Goal: Information Seeking & Learning: Learn about a topic

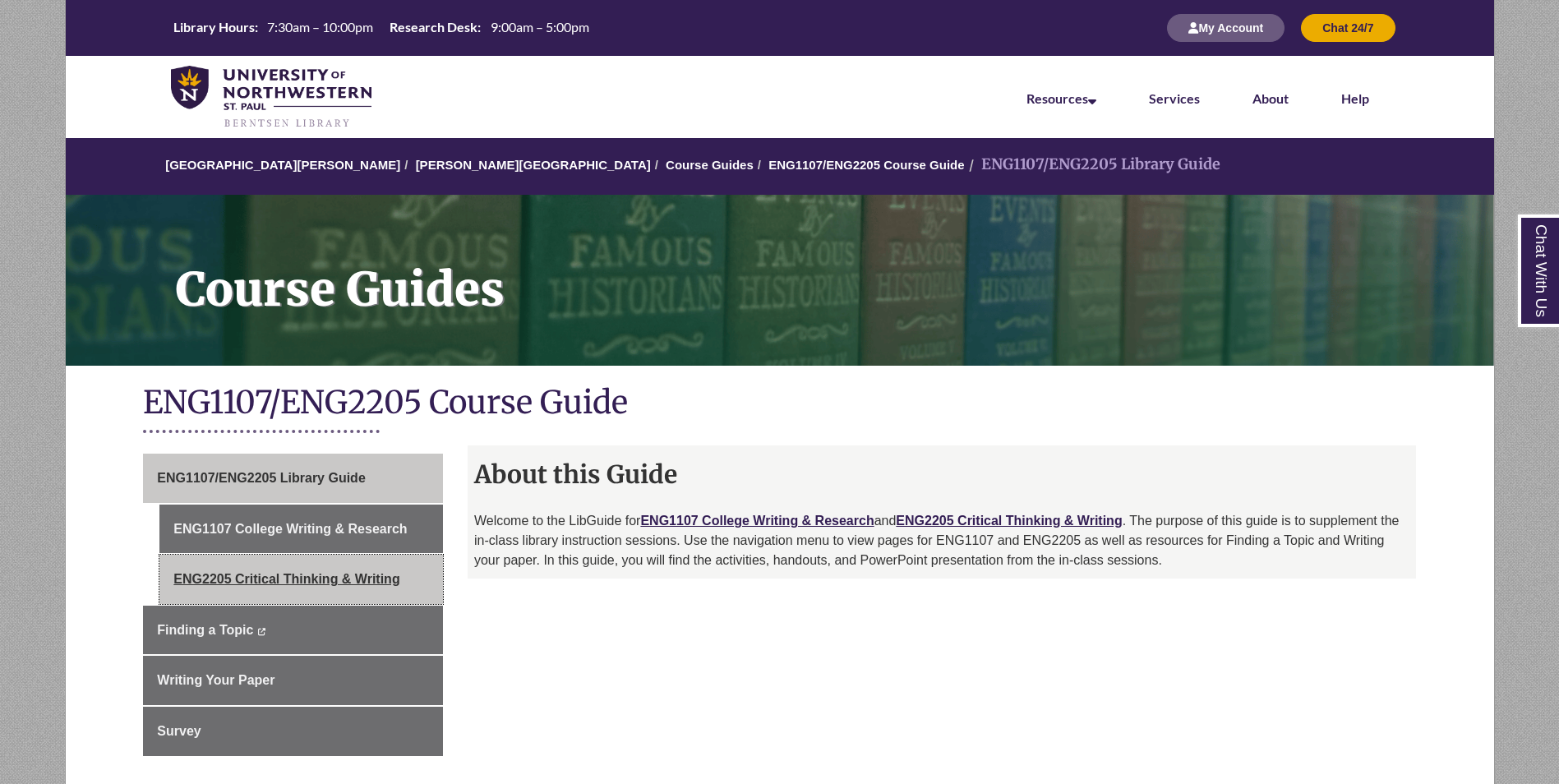
click at [314, 578] on link "ENG2205 Critical Thinking & Writing" at bounding box center [301, 579] width 283 height 50
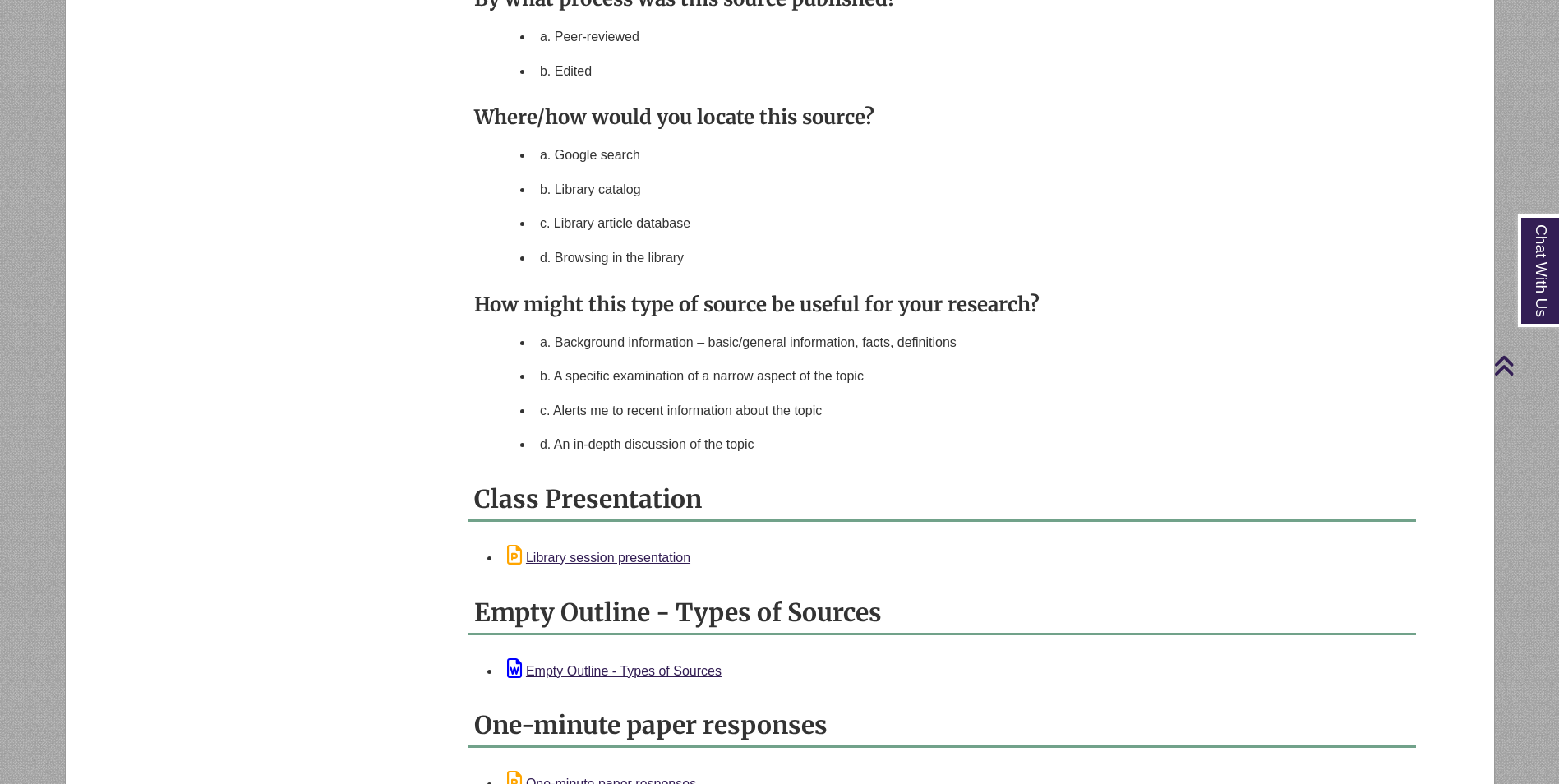
scroll to position [1314, 0]
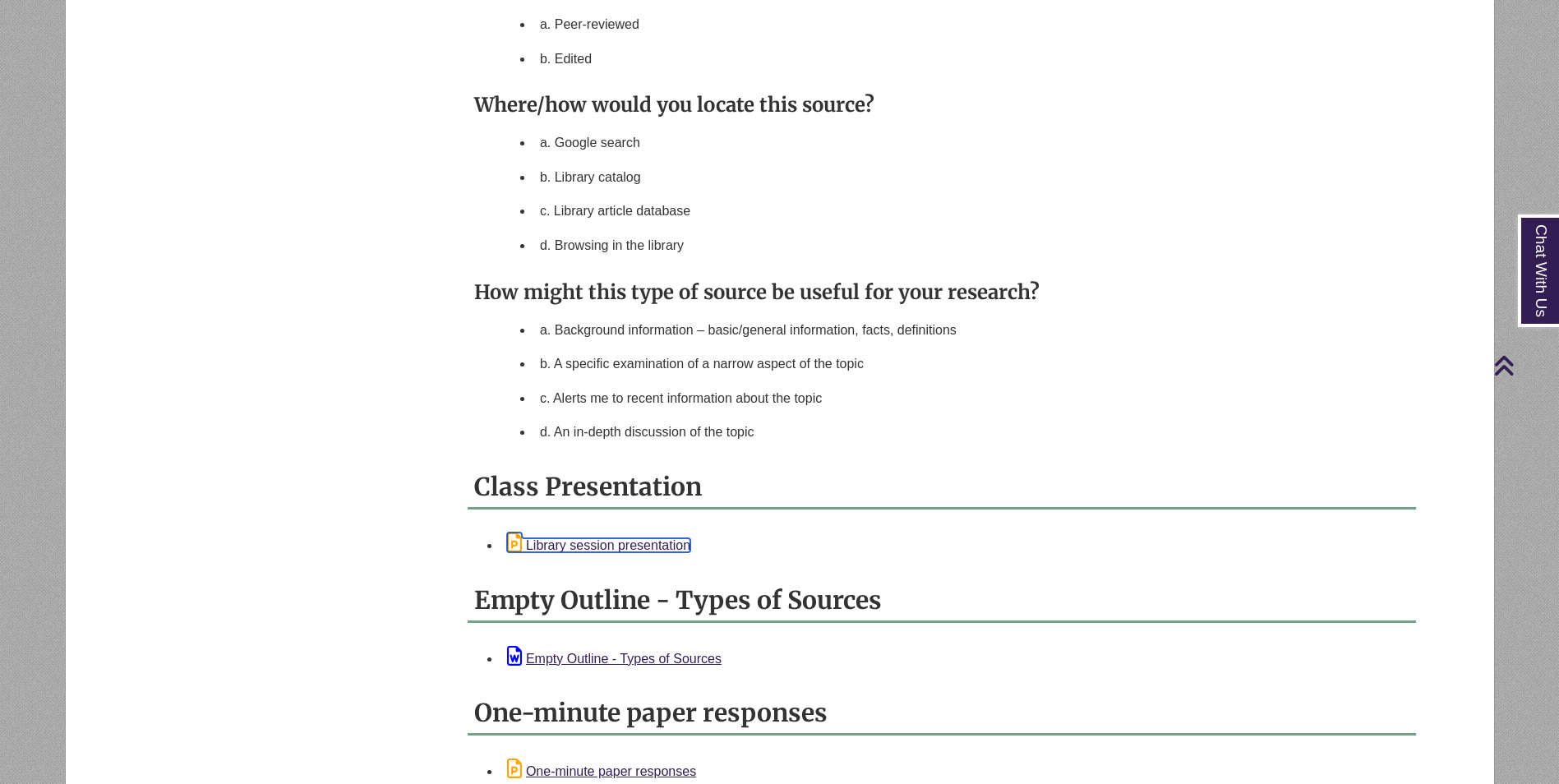
click at [615, 543] on link "Library session presentation" at bounding box center [598, 545] width 183 height 14
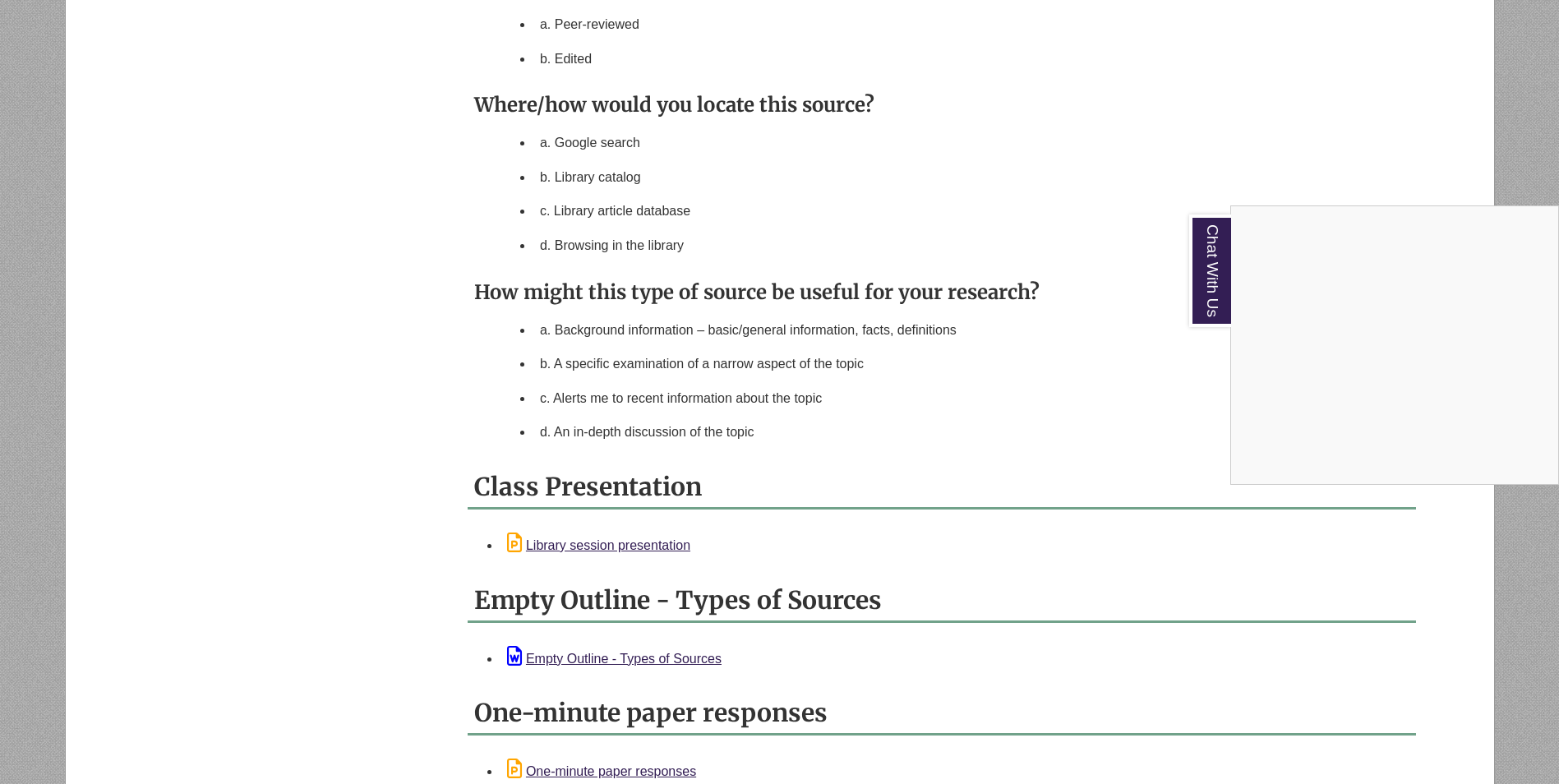
click at [627, 660] on div "Chat With Us" at bounding box center [780, 392] width 1559 height 784
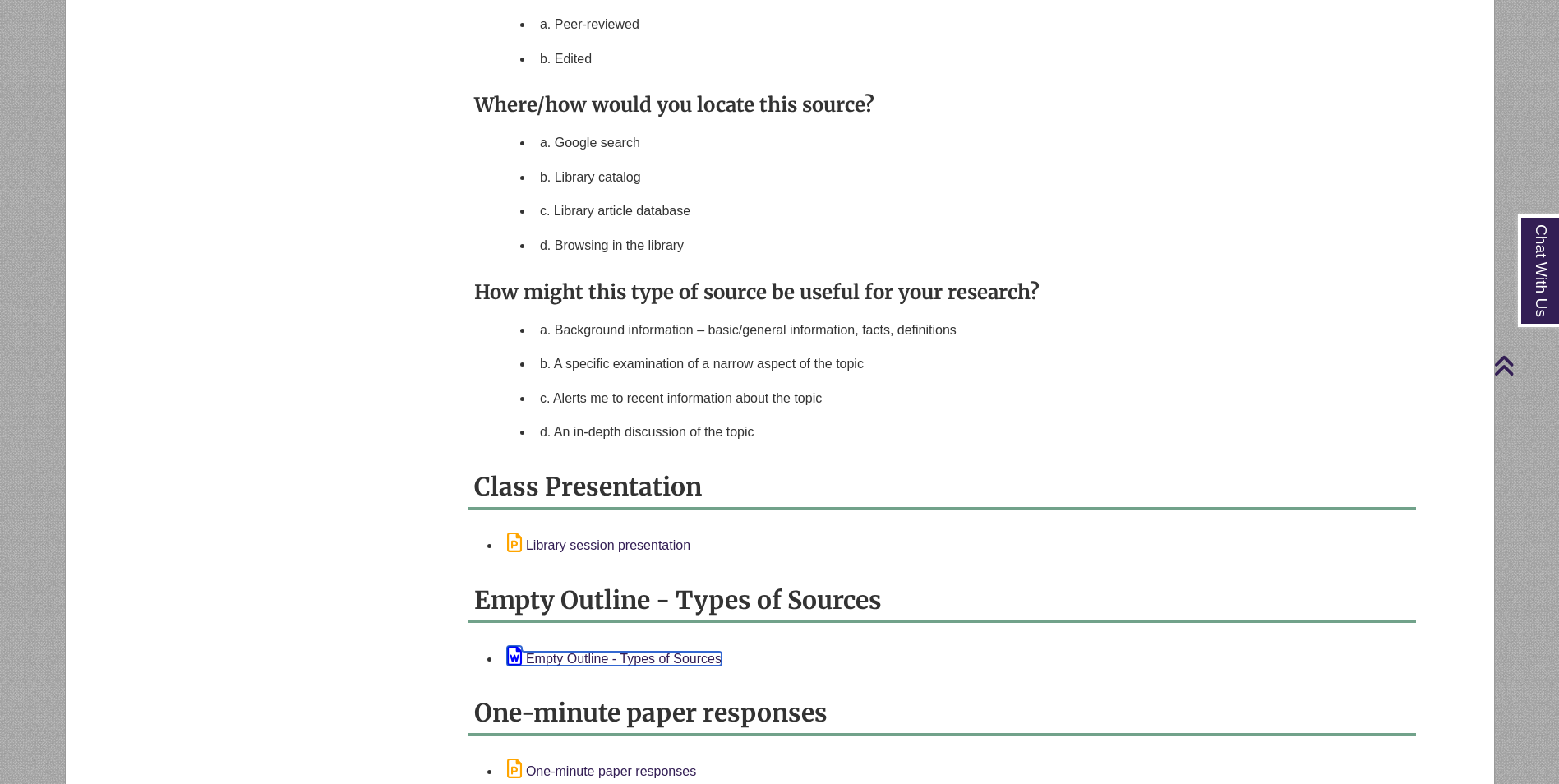
click at [627, 660] on link "Empty Outline - Types of Sources" at bounding box center [614, 659] width 214 height 14
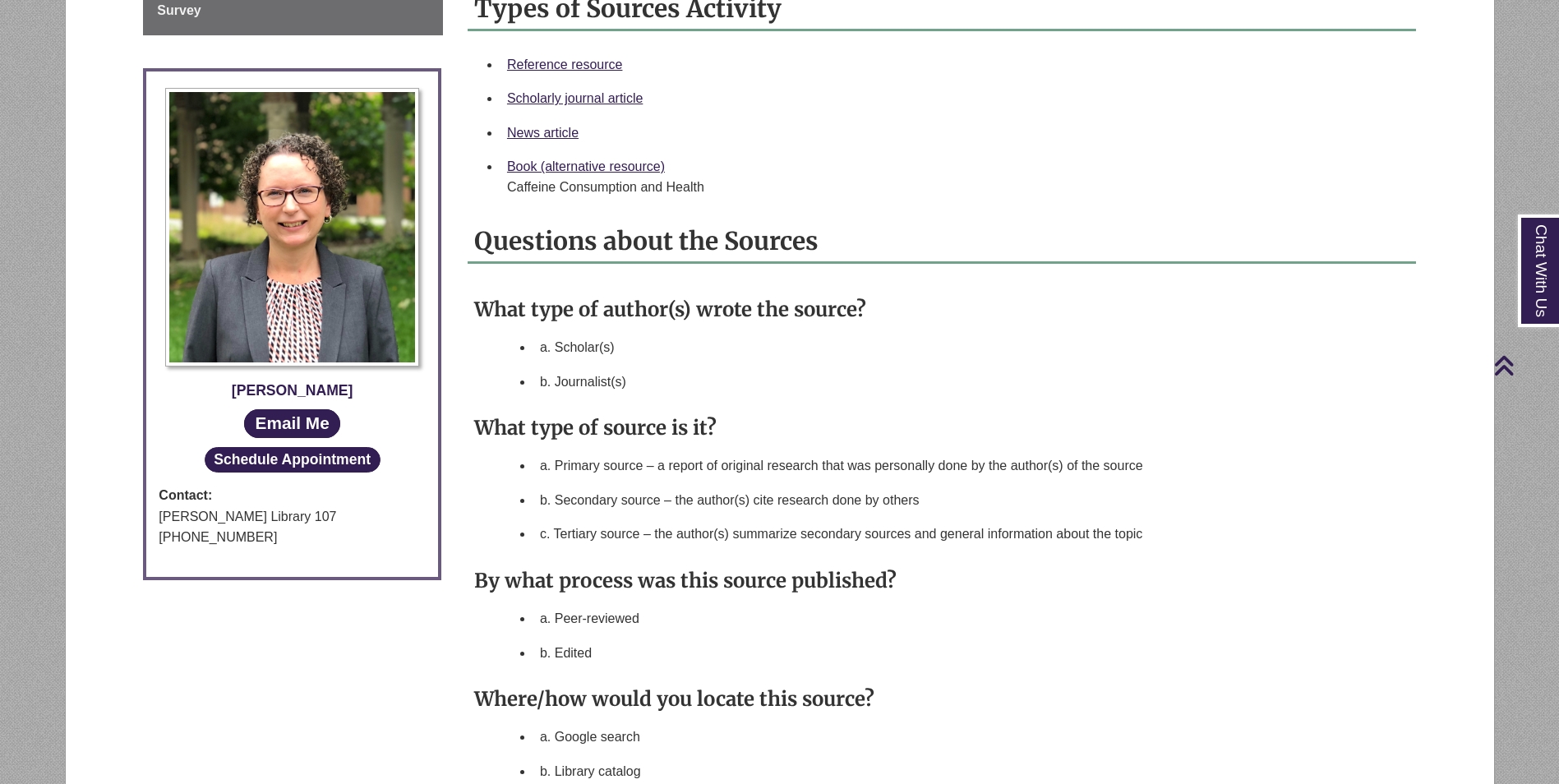
scroll to position [575, 0]
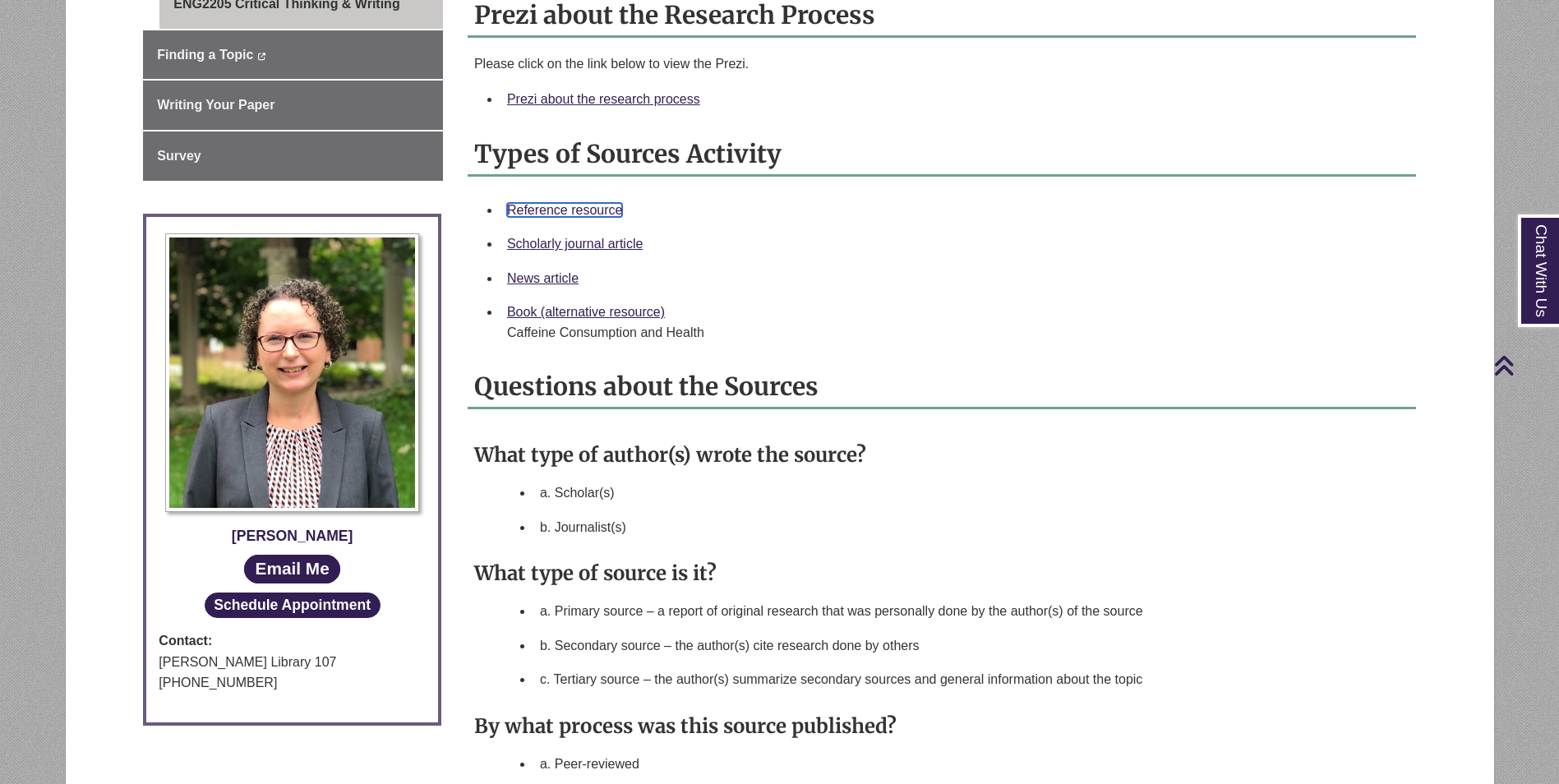
click at [552, 209] on link "Reference resource" at bounding box center [564, 210] width 116 height 14
click at [604, 250] on link "Scholarly journal article" at bounding box center [574, 243] width 135 height 14
click at [549, 272] on link "News article" at bounding box center [542, 278] width 71 height 14
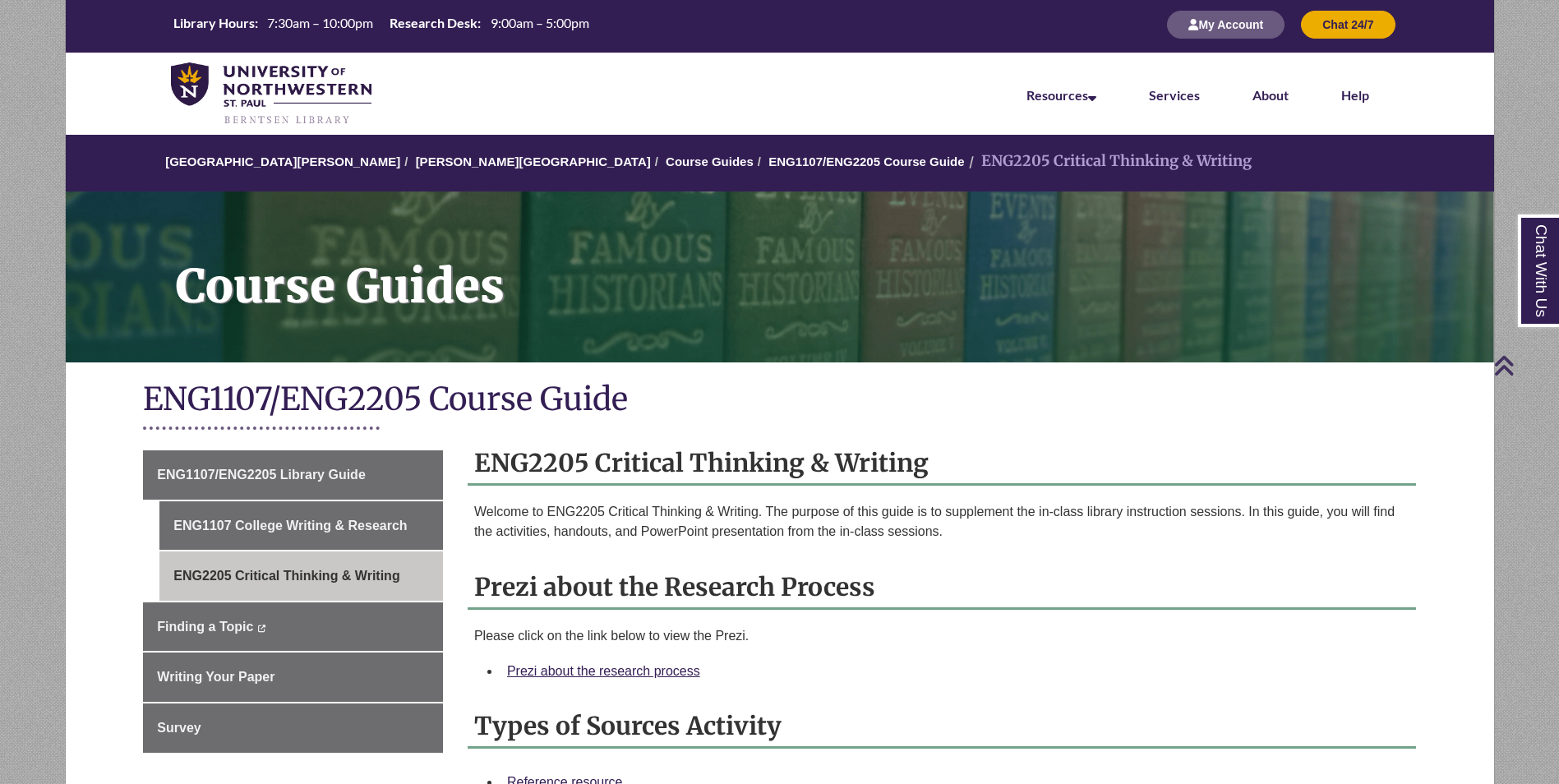
scroll to position [0, 0]
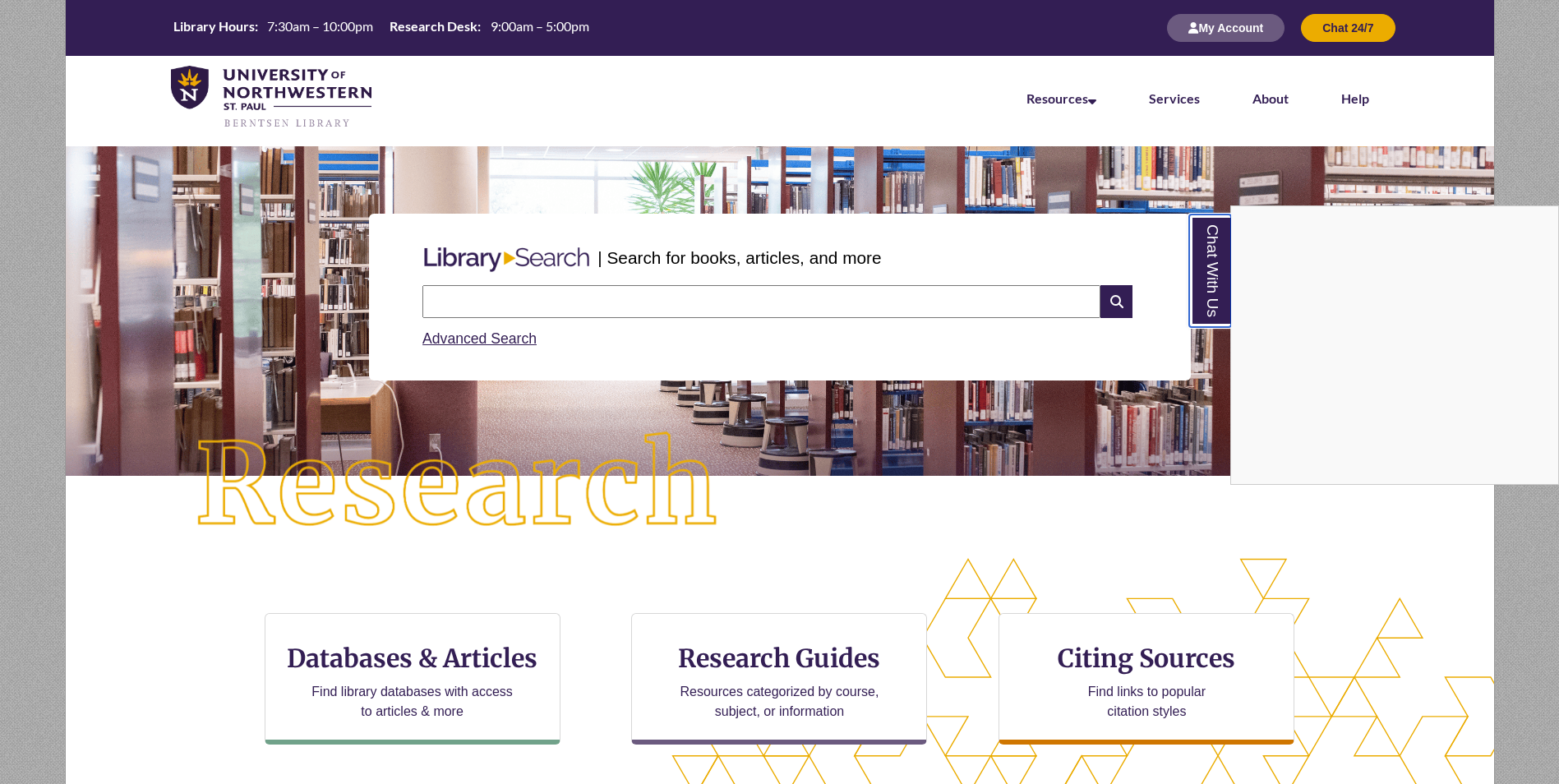
click at [1207, 307] on link "Chat With Us" at bounding box center [1210, 270] width 42 height 113
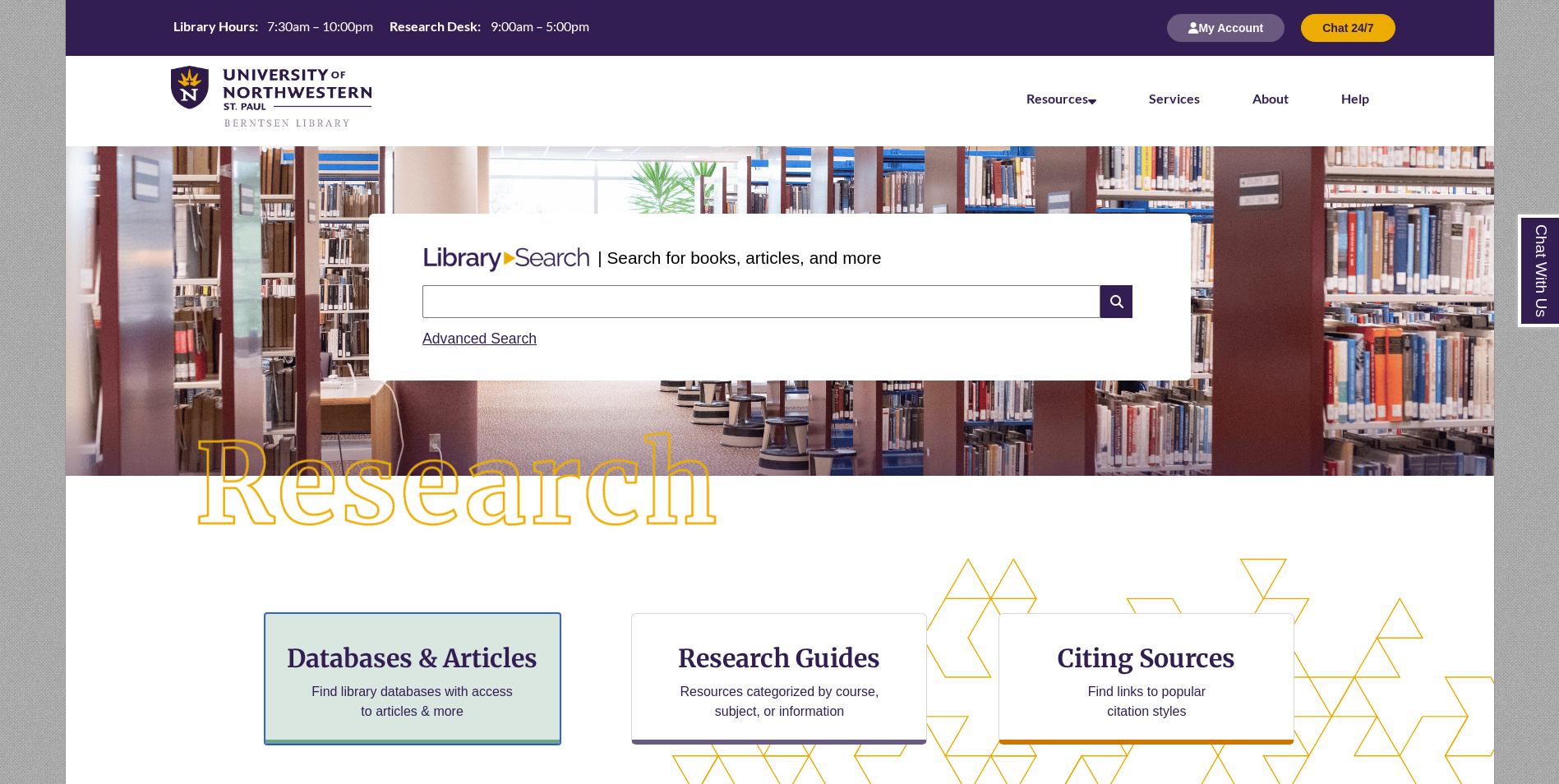
click at [474, 663] on h3 "Databases & Articles" at bounding box center [412, 658] width 268 height 31
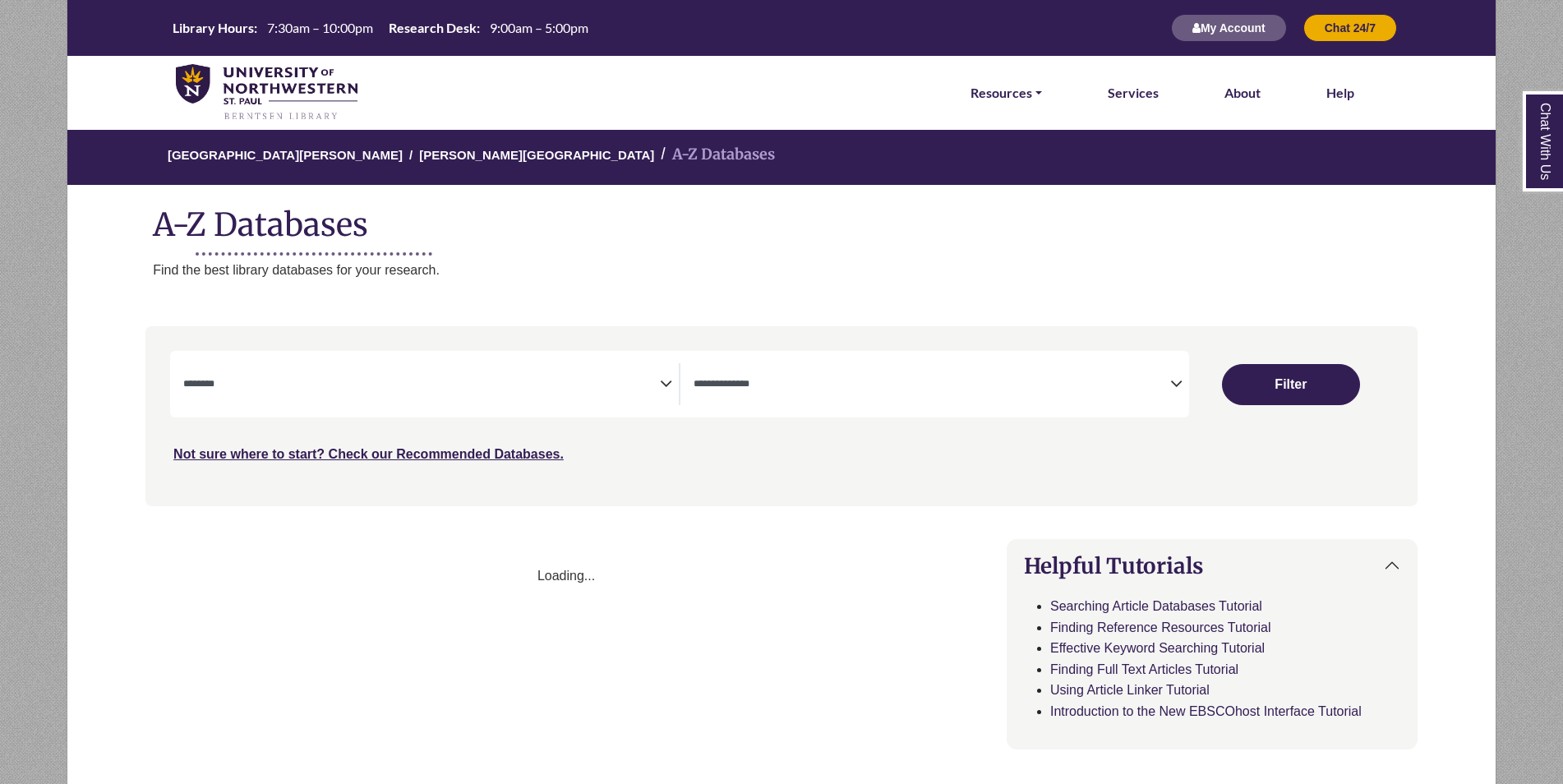
select select "Database Subject Filter"
select select "Database Types Filter"
select select "Database Subject Filter"
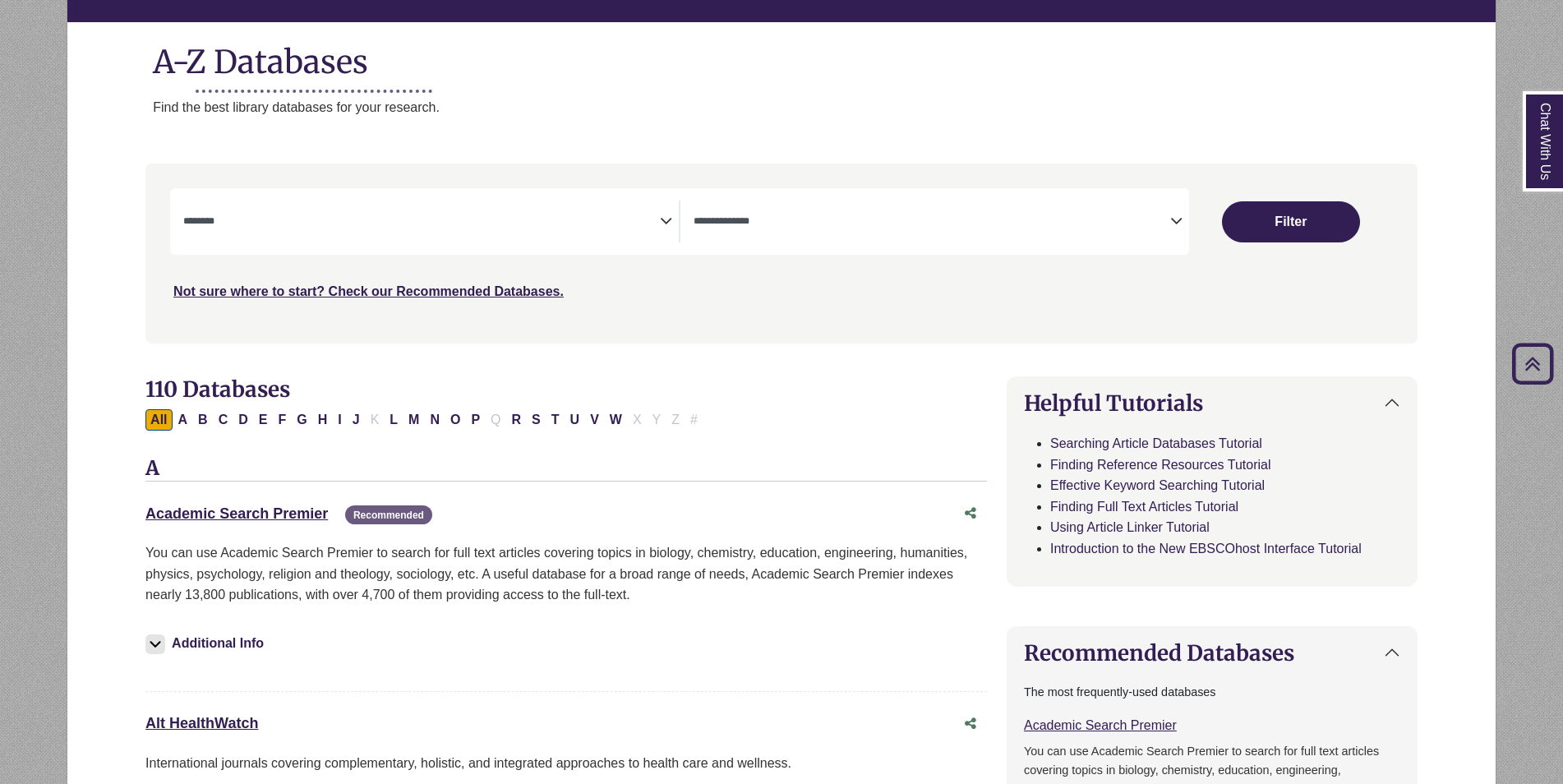
scroll to position [82, 0]
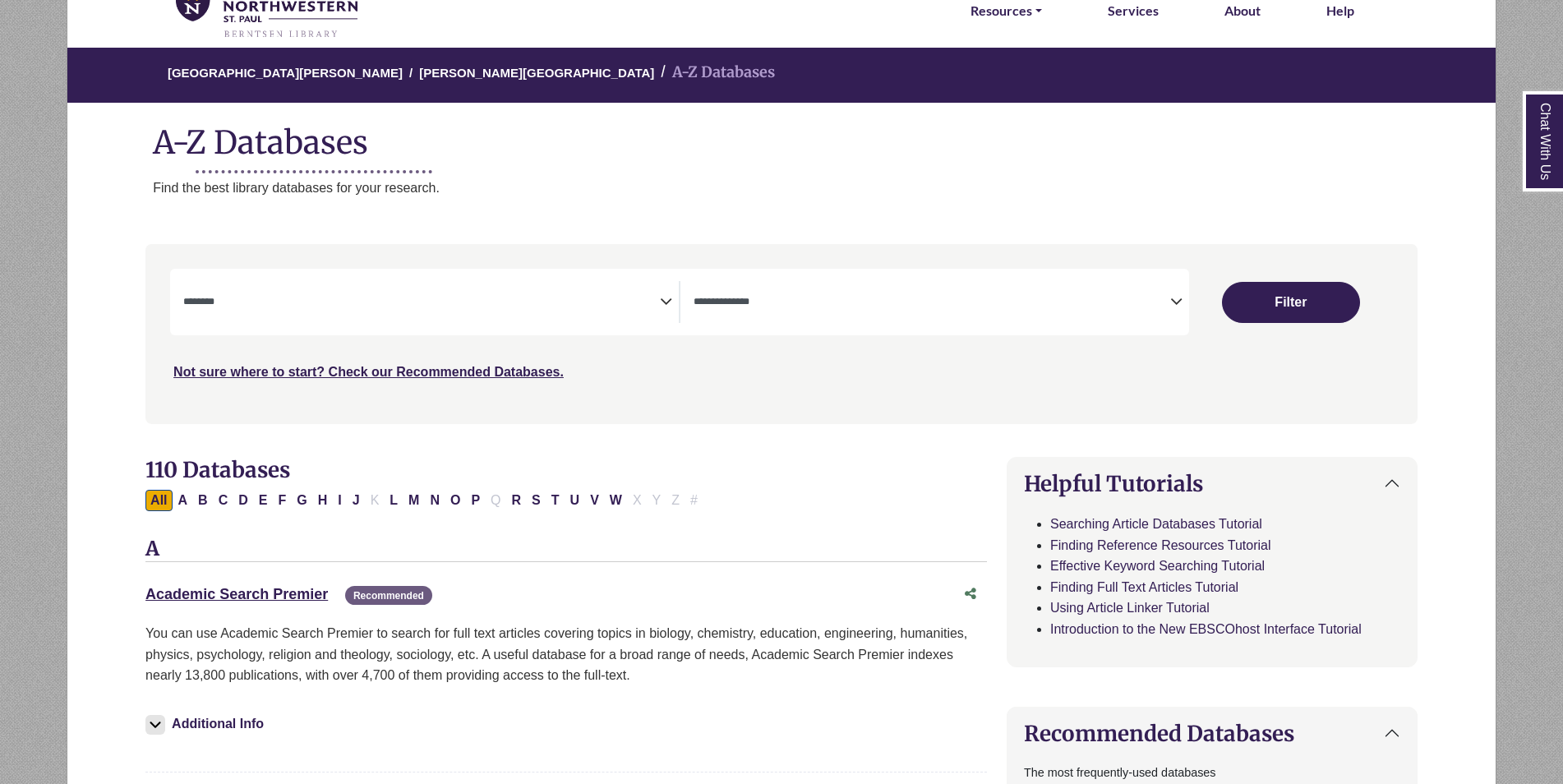
click at [1176, 303] on icon "Search filters" at bounding box center [1177, 299] width 13 height 24
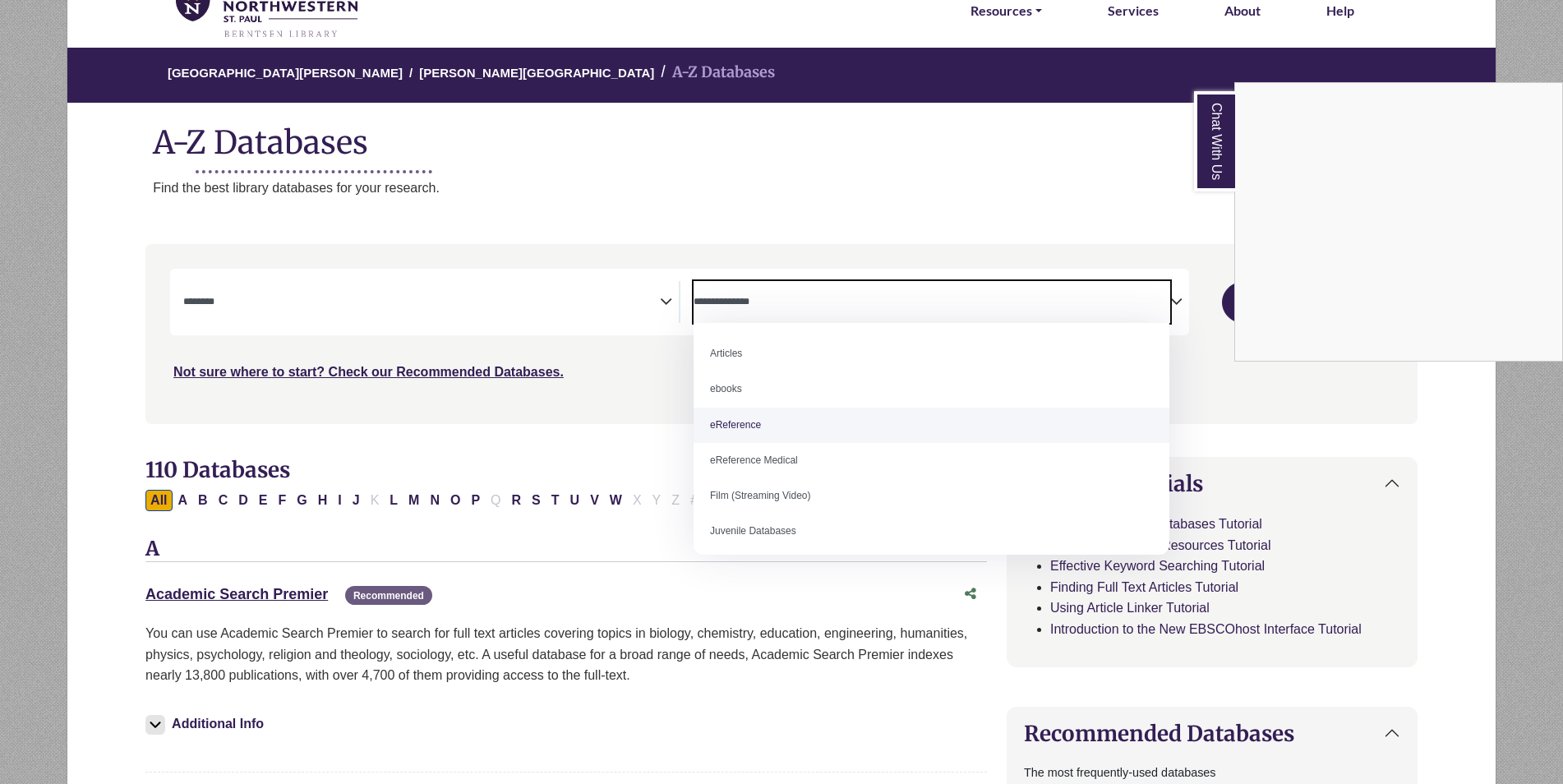
select select "*****"
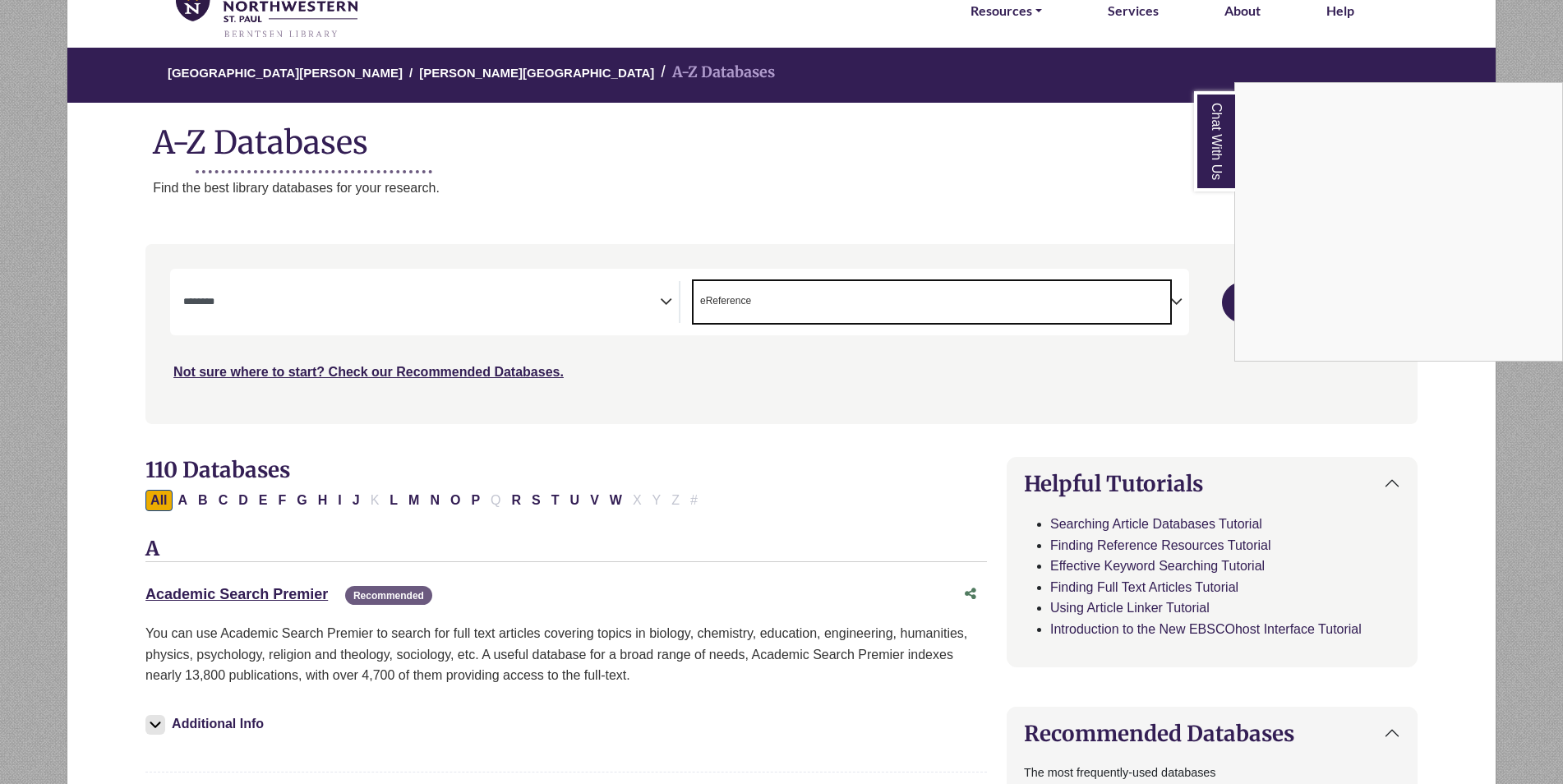
click at [1201, 165] on link "Chat With Us" at bounding box center [1215, 141] width 41 height 100
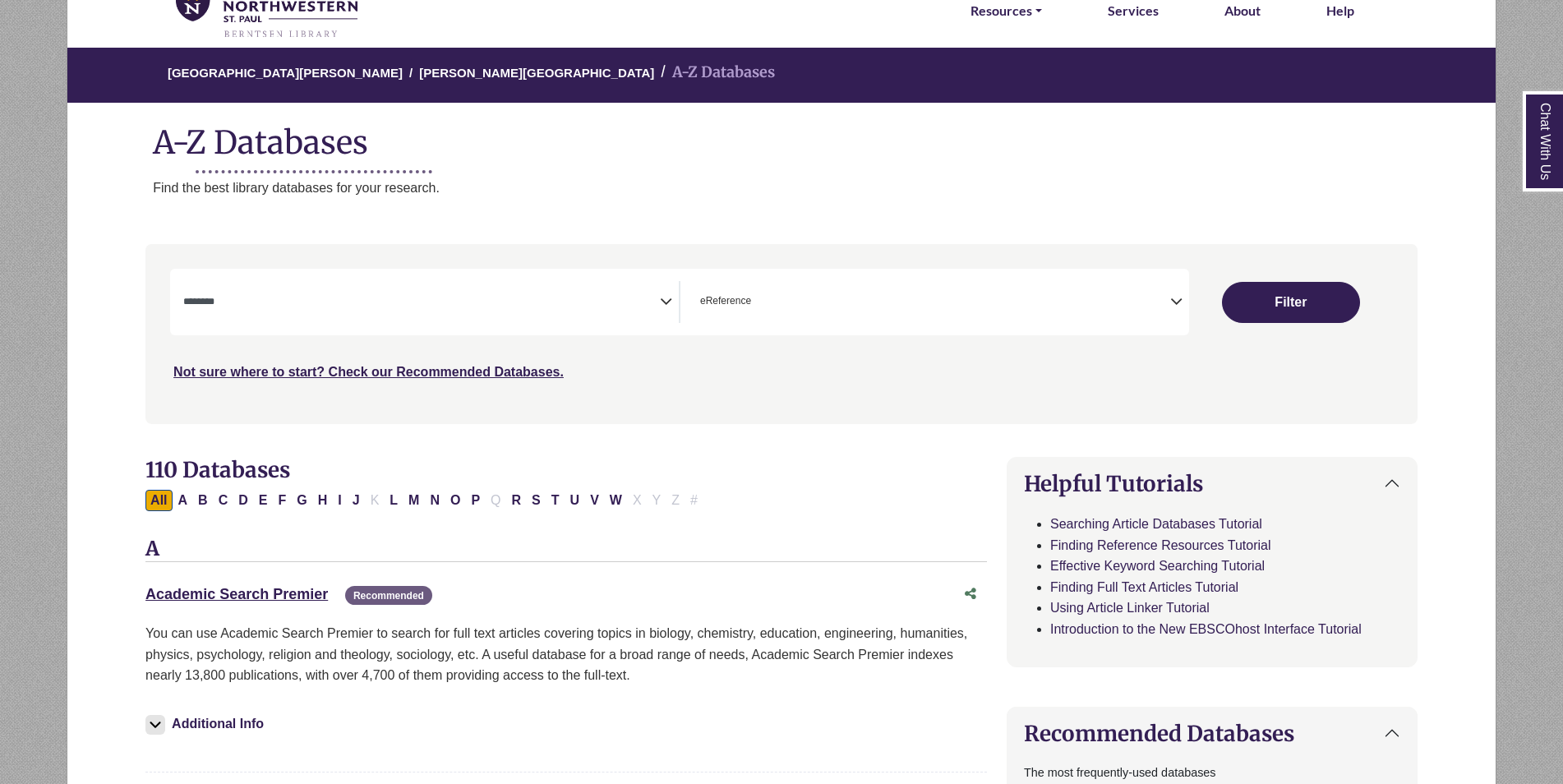
click at [668, 303] on icon "Search filters" at bounding box center [666, 299] width 13 height 24
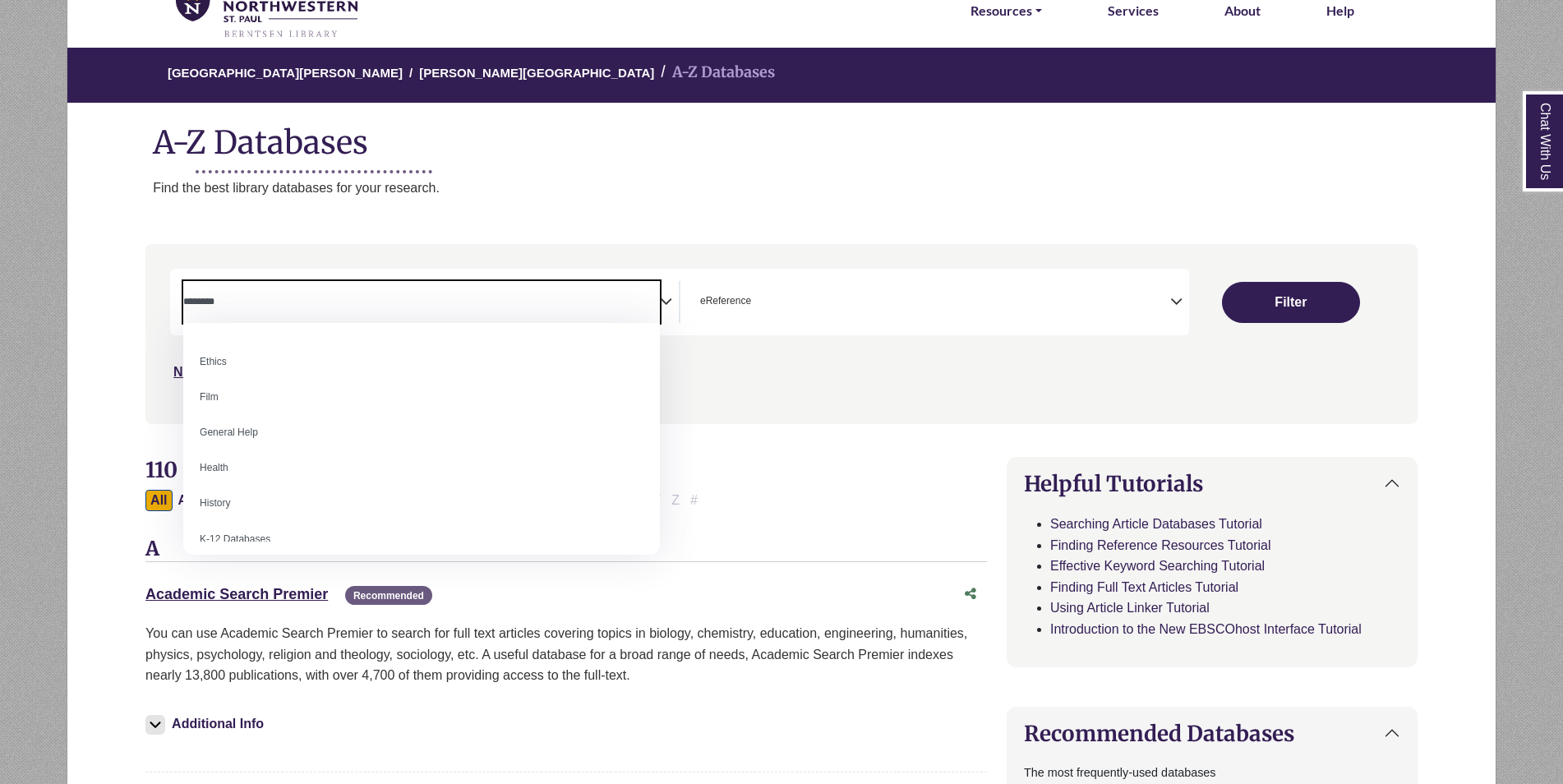
scroll to position [658, 0]
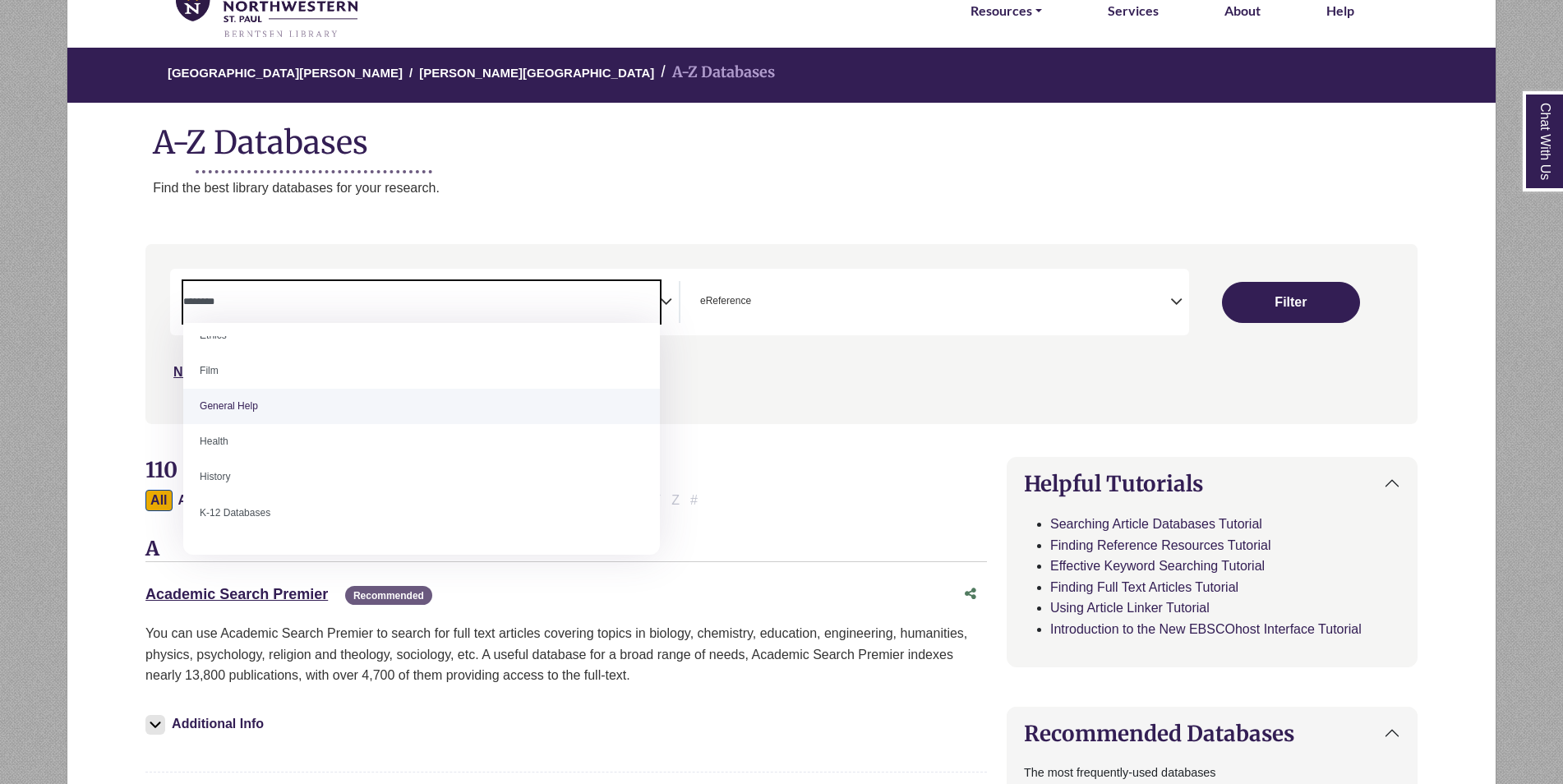
select select "*****"
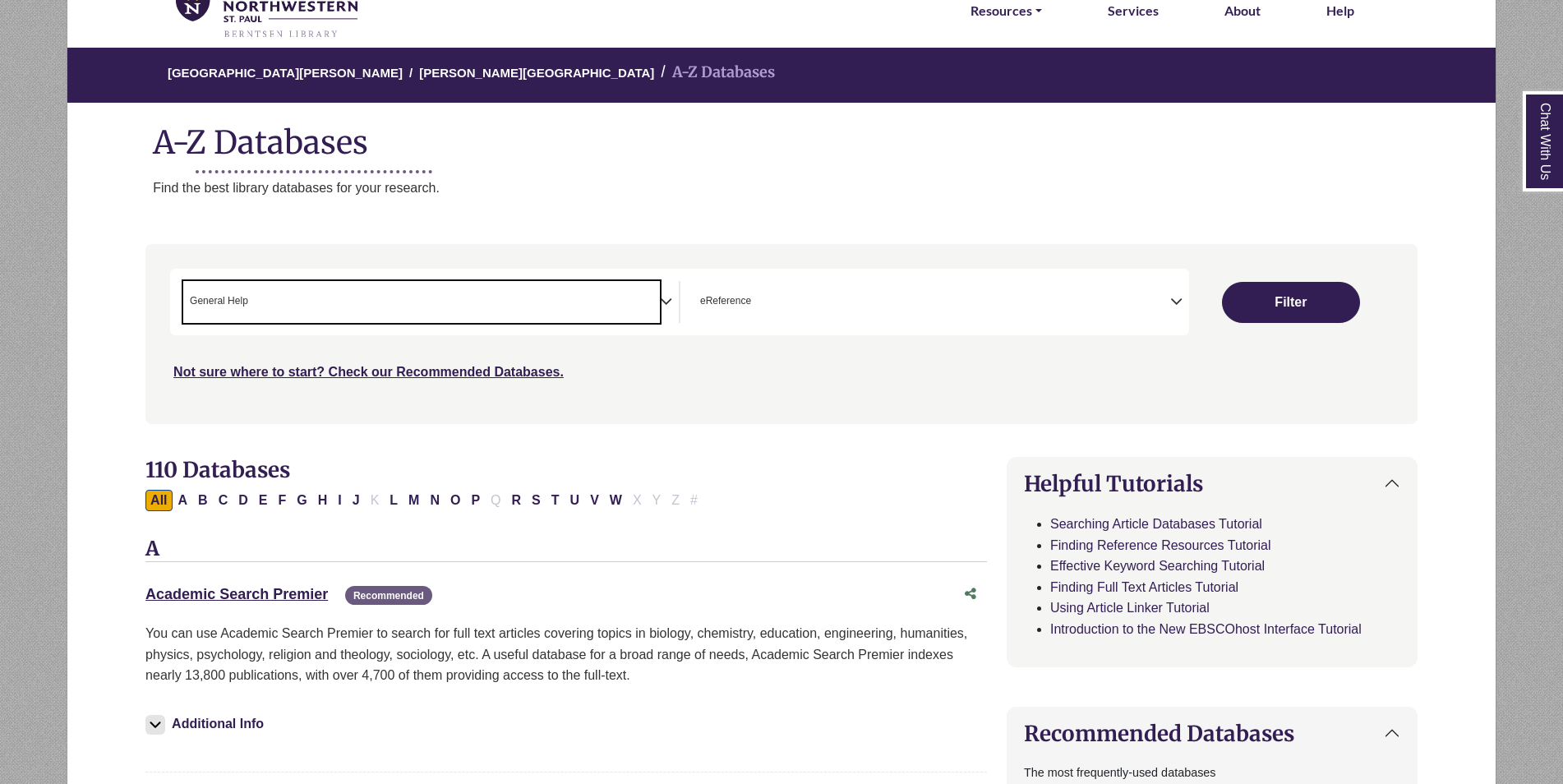
scroll to position [315, 0]
click at [846, 397] on div "Search filters" at bounding box center [782, 334] width 1253 height 166
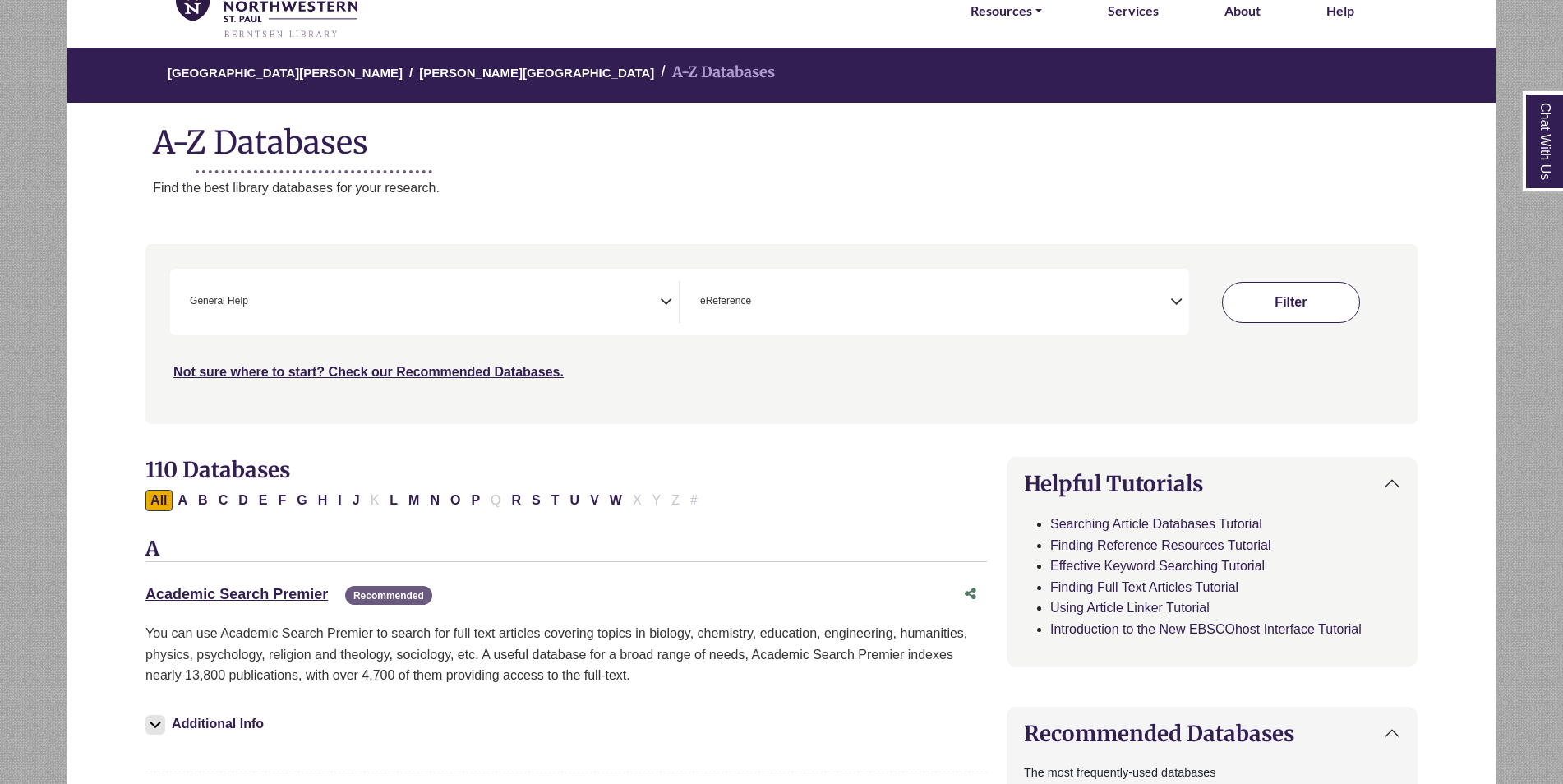
click at [1282, 292] on button "Filter" at bounding box center [1291, 303] width 138 height 41
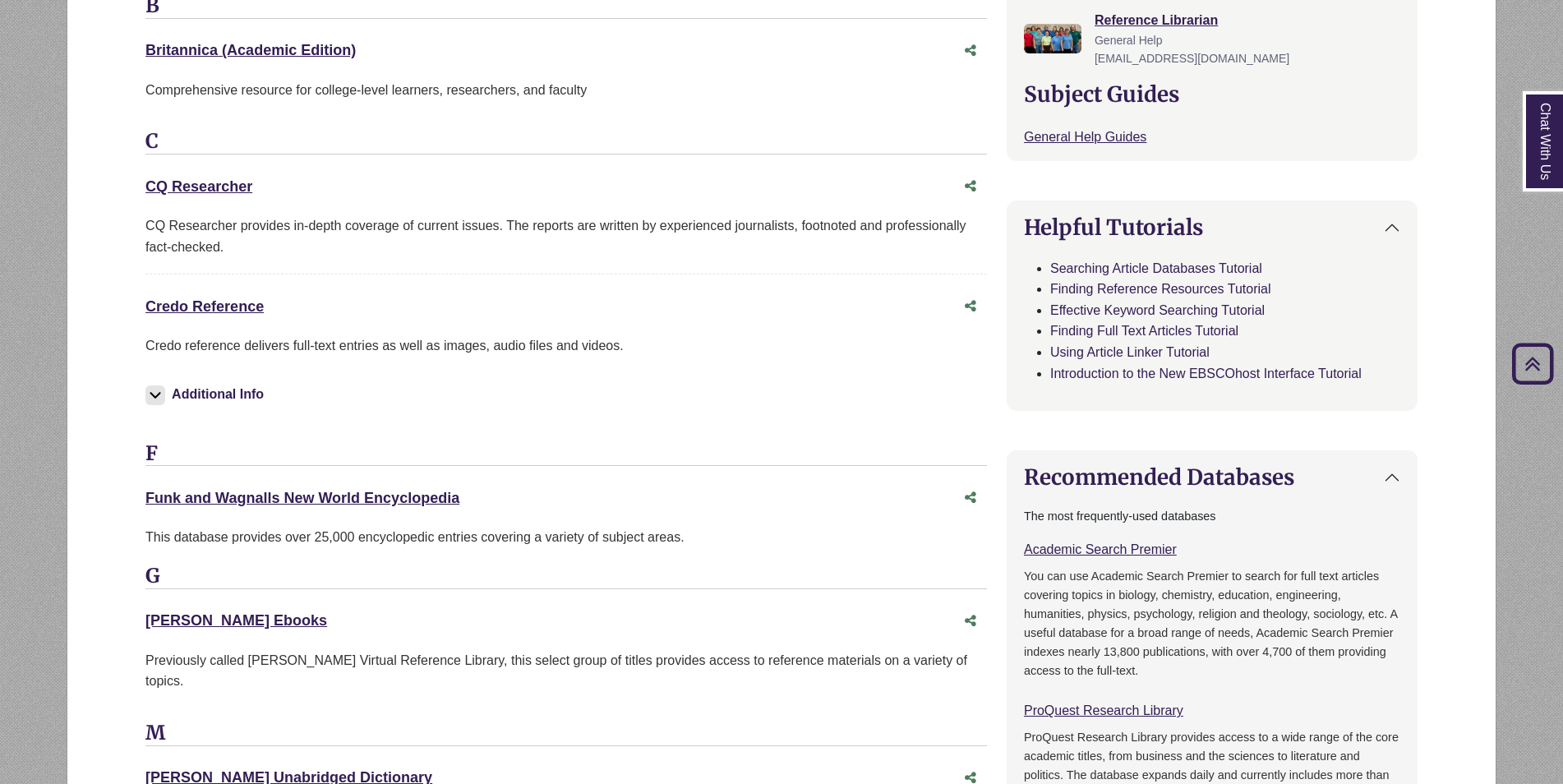
scroll to position [658, 0]
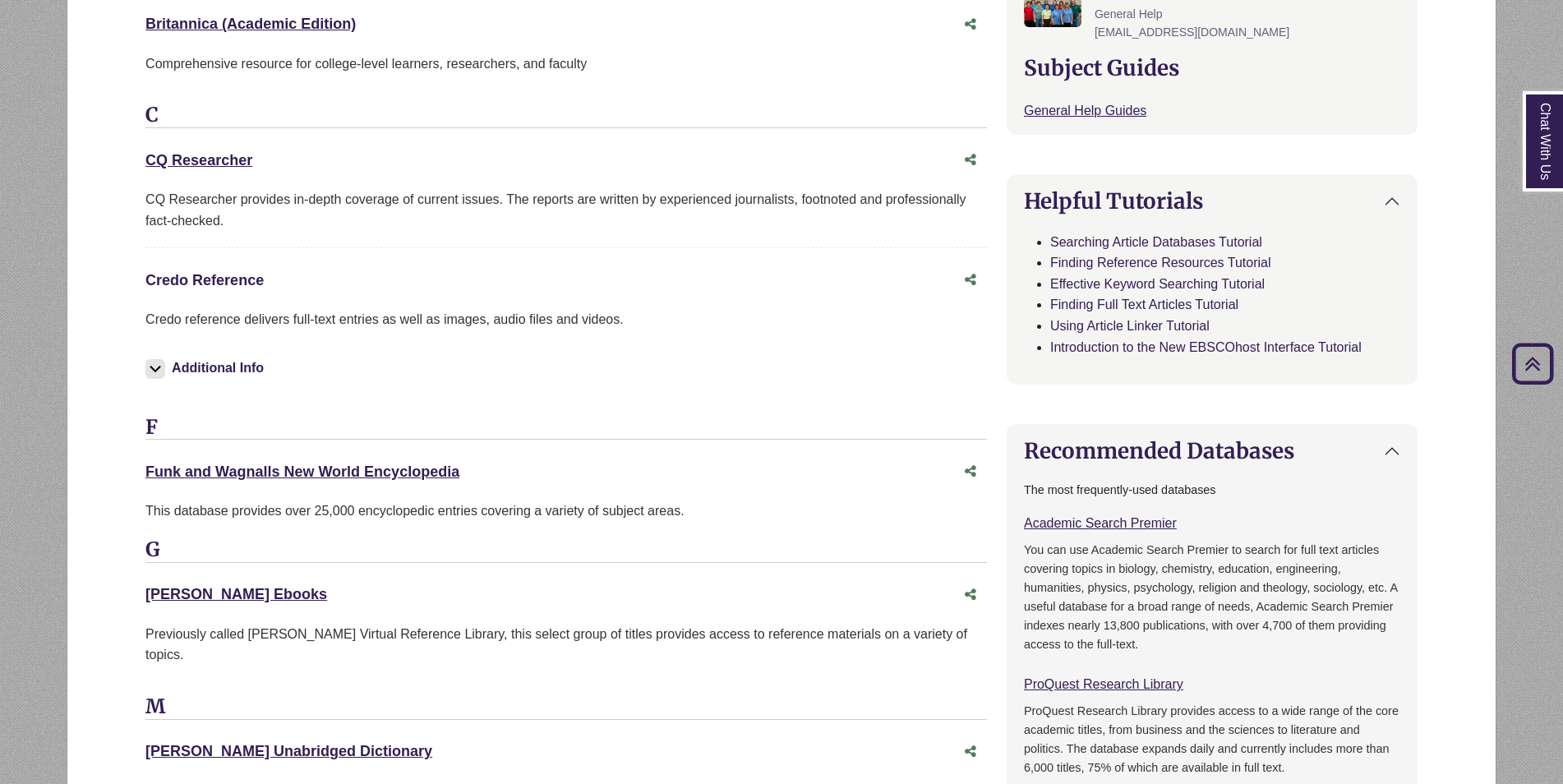
click at [222, 277] on link "Credo Reference This link opens in a new window" at bounding box center [204, 280] width 119 height 17
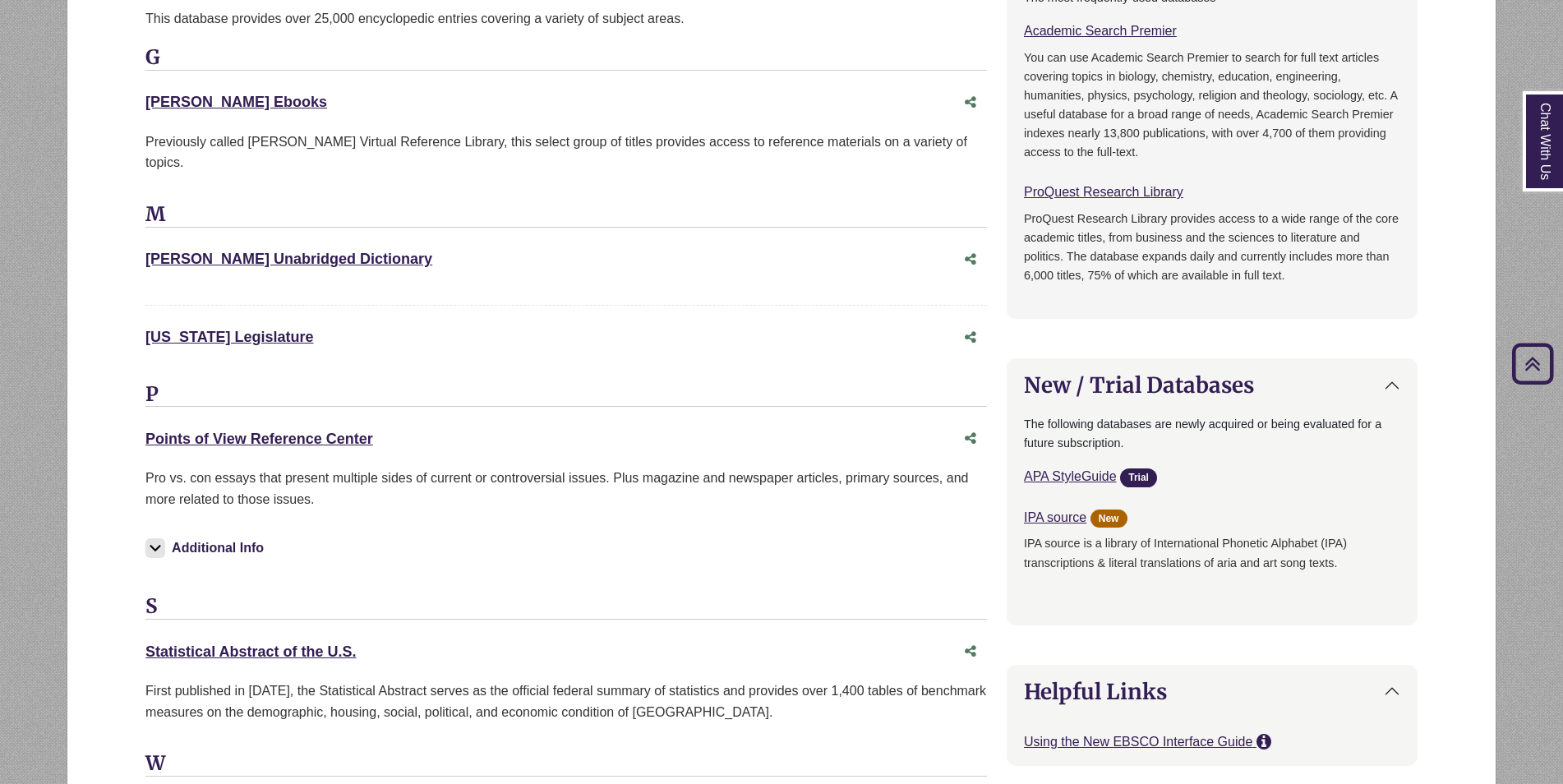
scroll to position [1150, 0]
click at [329, 430] on link "Points of View Reference Center This link opens in a new window" at bounding box center [259, 438] width 228 height 17
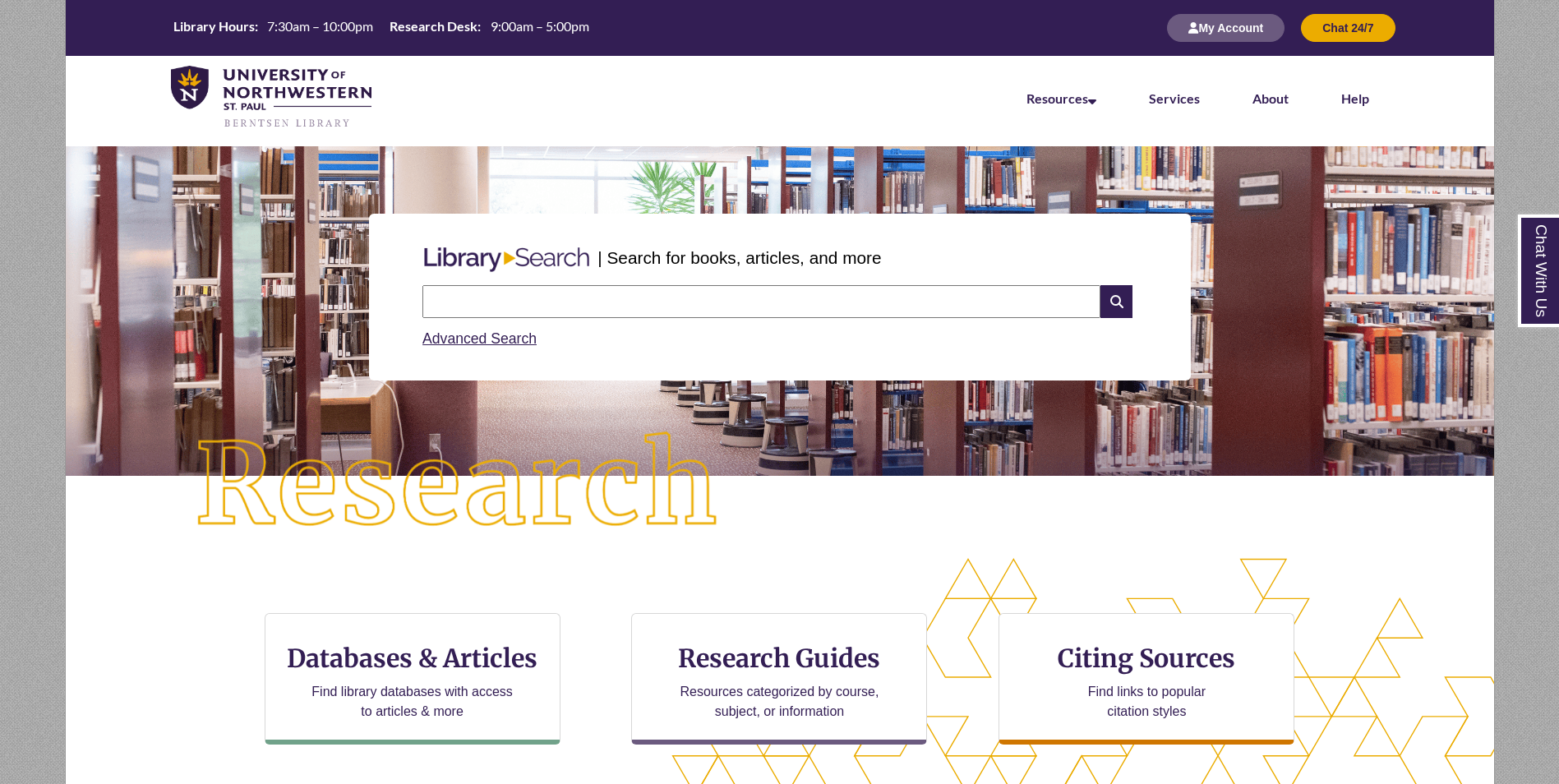
click at [555, 305] on input "text" at bounding box center [761, 302] width 678 height 33
click at [414, 289] on div "| Search for books, articles, and more Search Advanced Search" at bounding box center [780, 297] width 821 height 166
click at [474, 305] on input "text" at bounding box center [761, 302] width 678 height 33
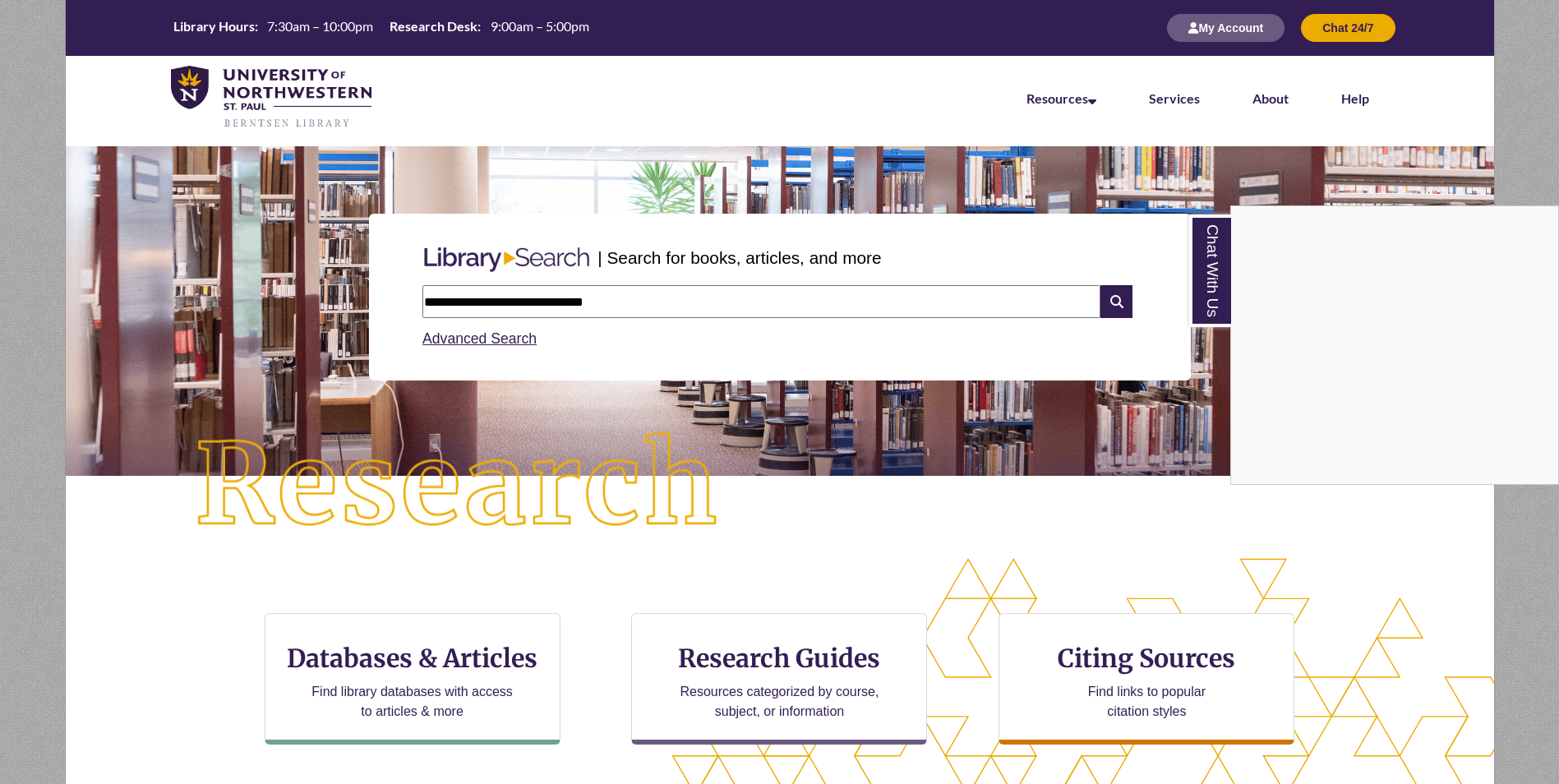
type input "**********"
click at [1113, 305] on div "Chat With Us" at bounding box center [780, 392] width 1559 height 784
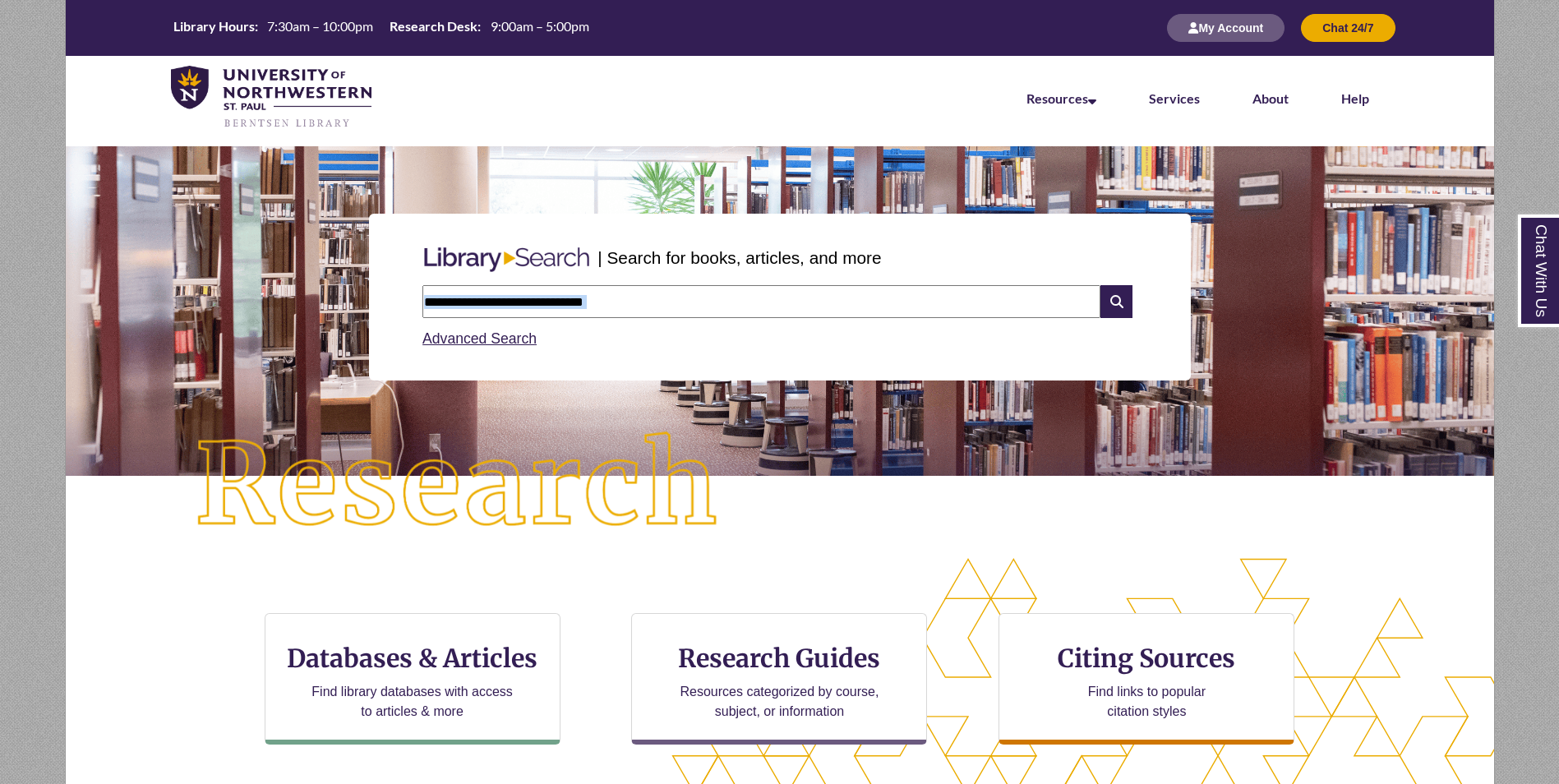
click at [1113, 305] on icon at bounding box center [1116, 302] width 31 height 33
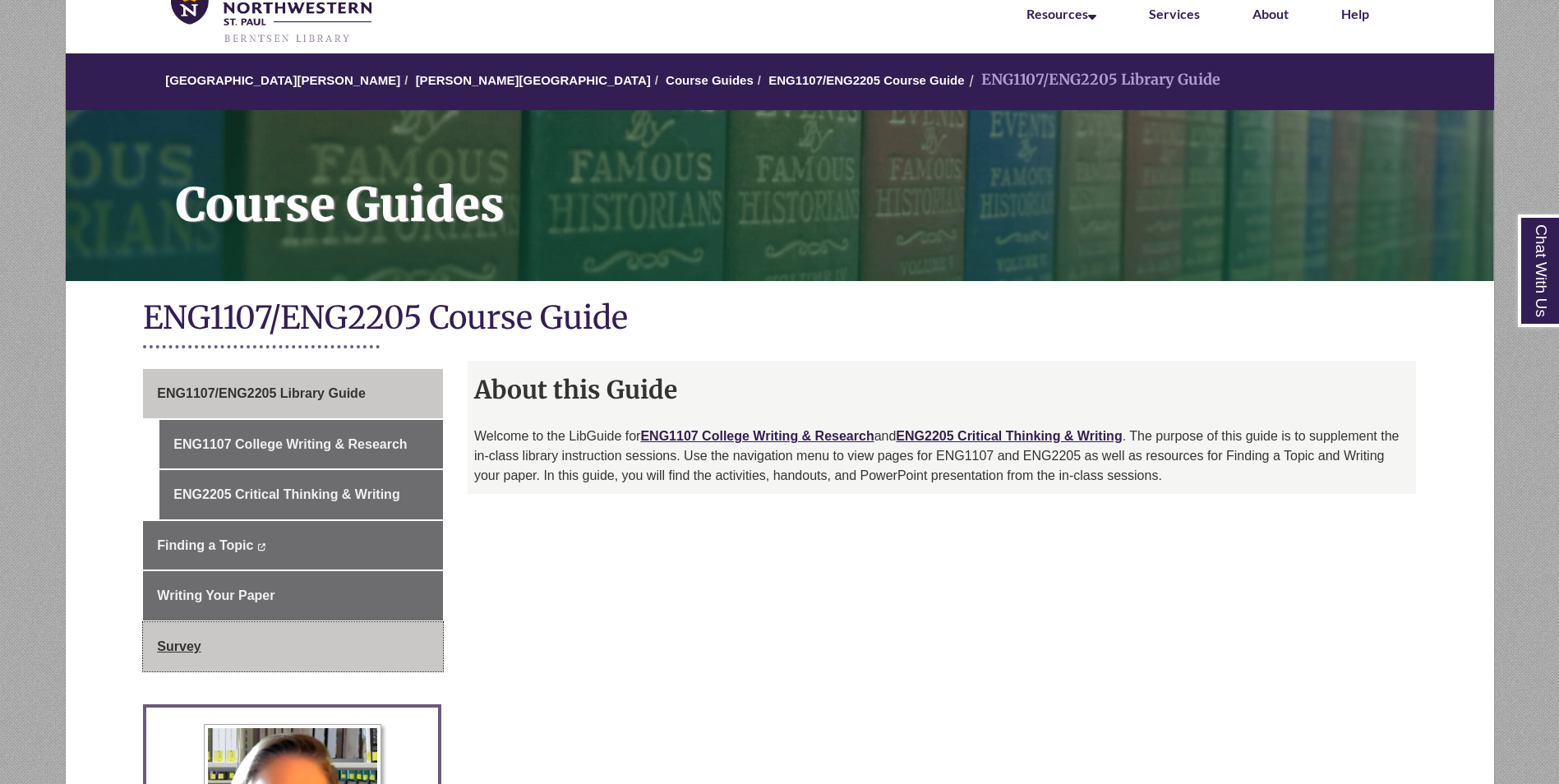
scroll to position [164, 0]
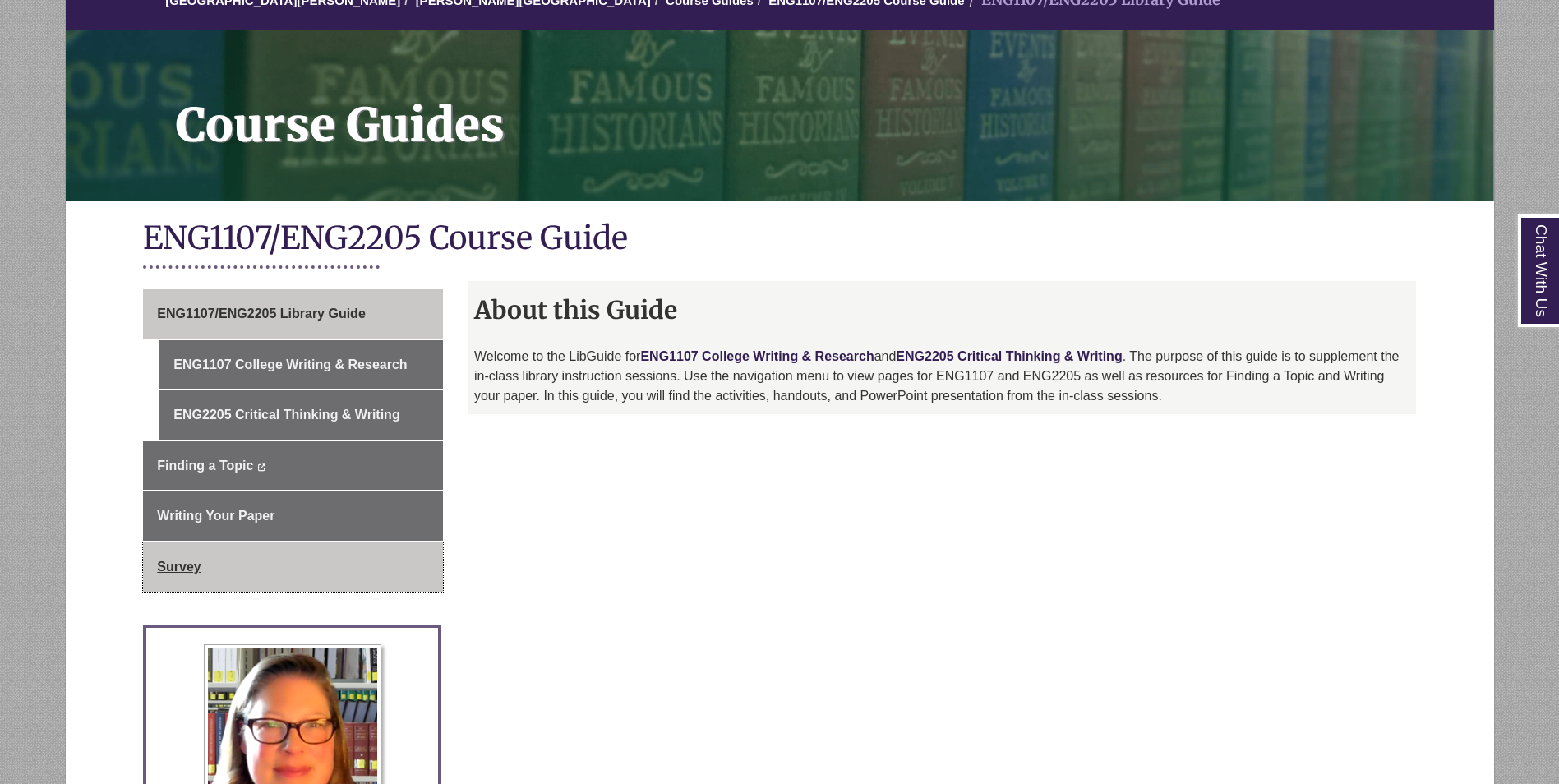
click at [272, 569] on link "Survey" at bounding box center [293, 566] width 300 height 50
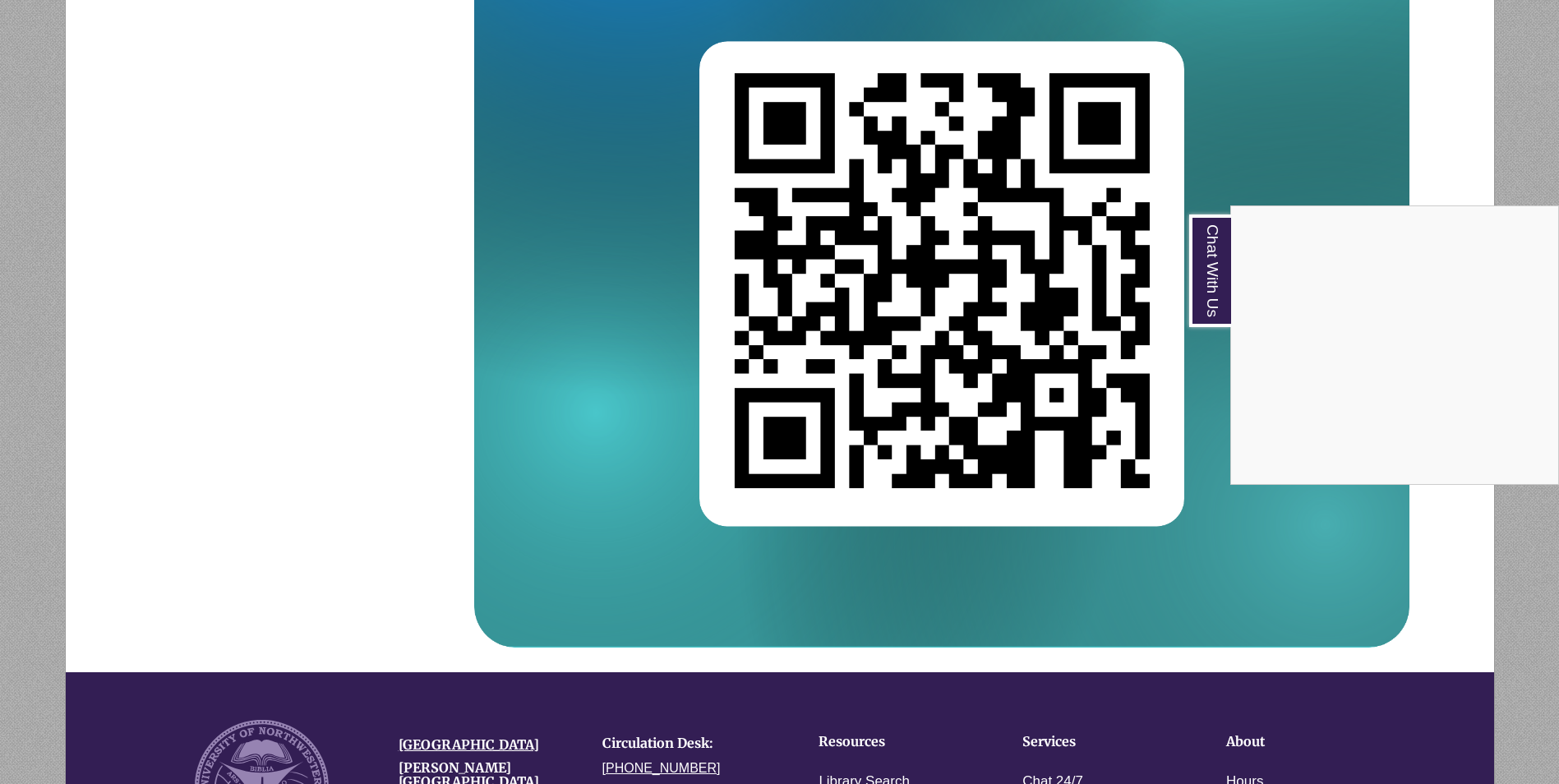
scroll to position [821, 0]
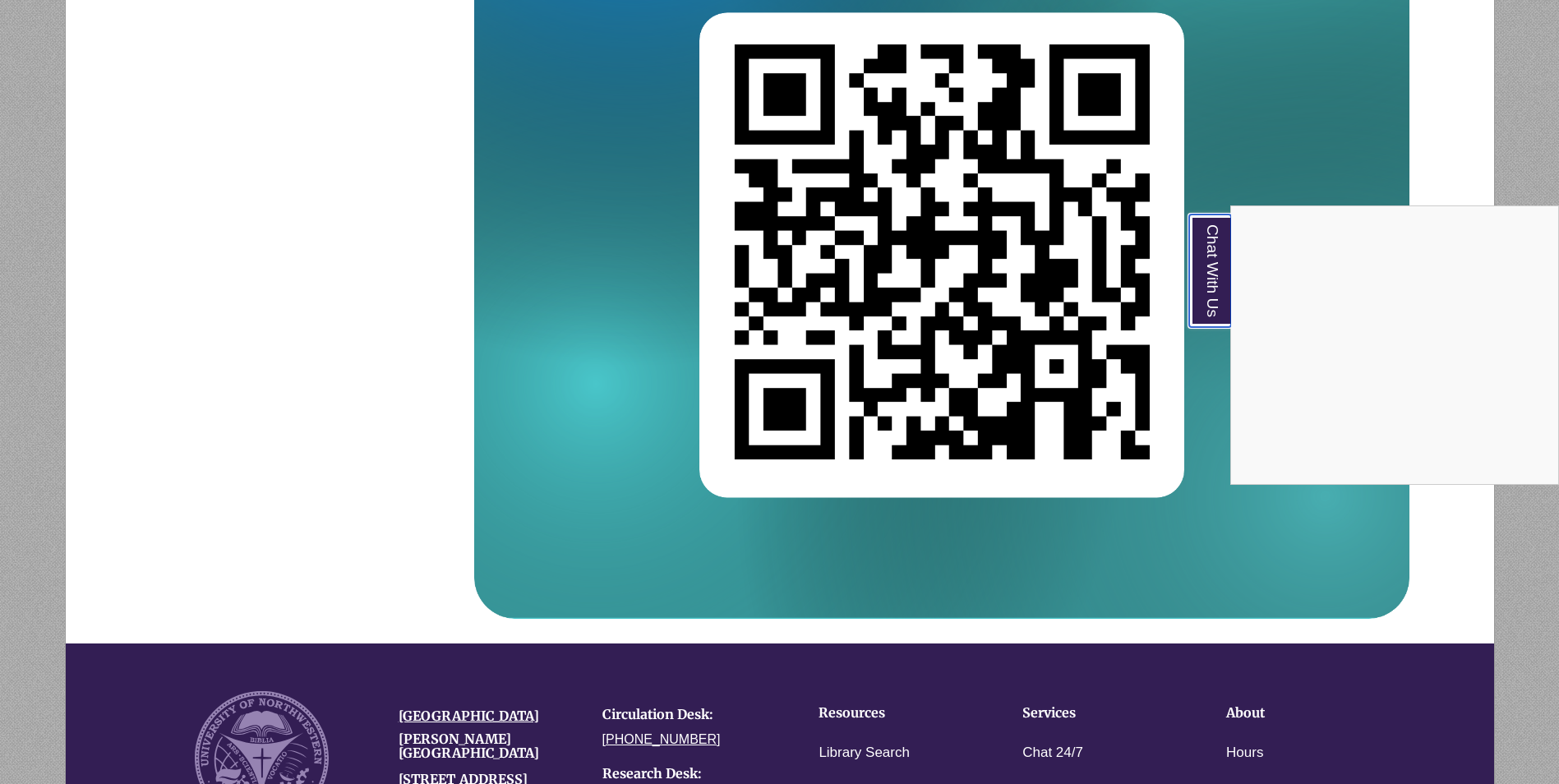
click at [1222, 251] on link "Chat With Us" at bounding box center [1210, 270] width 42 height 113
